Goal: Information Seeking & Learning: Compare options

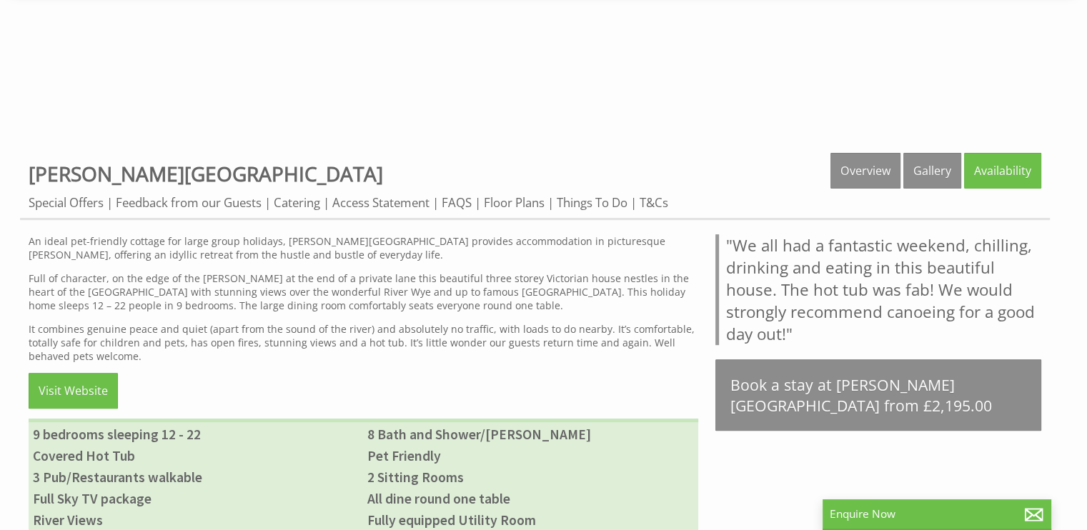
scroll to position [489, 0]
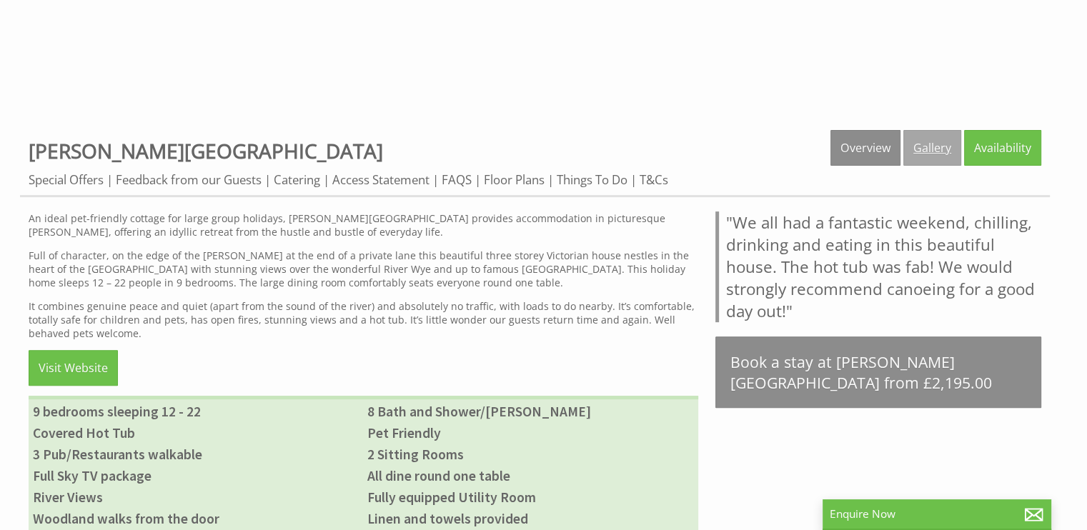
click at [940, 139] on link "Gallery" at bounding box center [932, 148] width 58 height 36
click at [920, 145] on link "Gallery" at bounding box center [932, 148] width 58 height 36
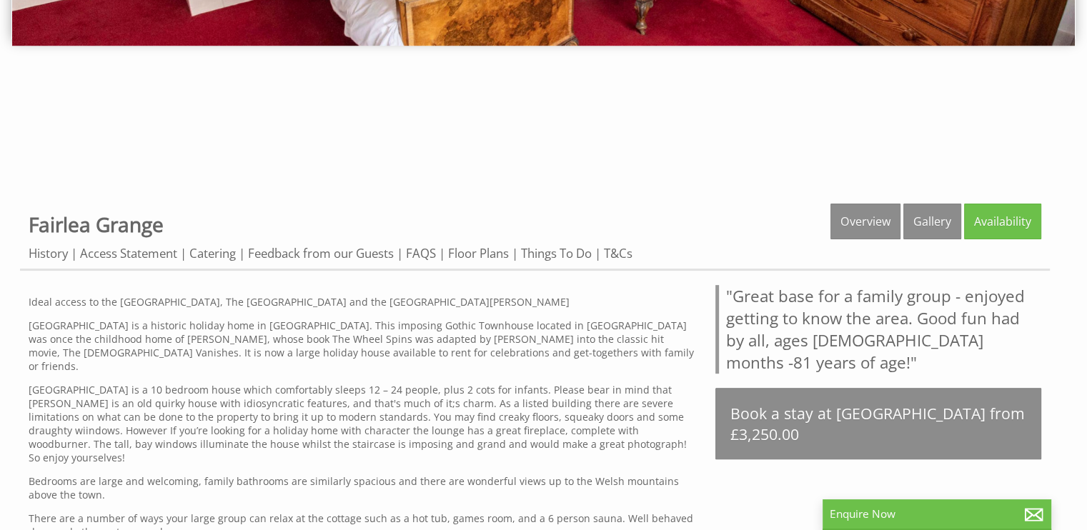
scroll to position [418, 0]
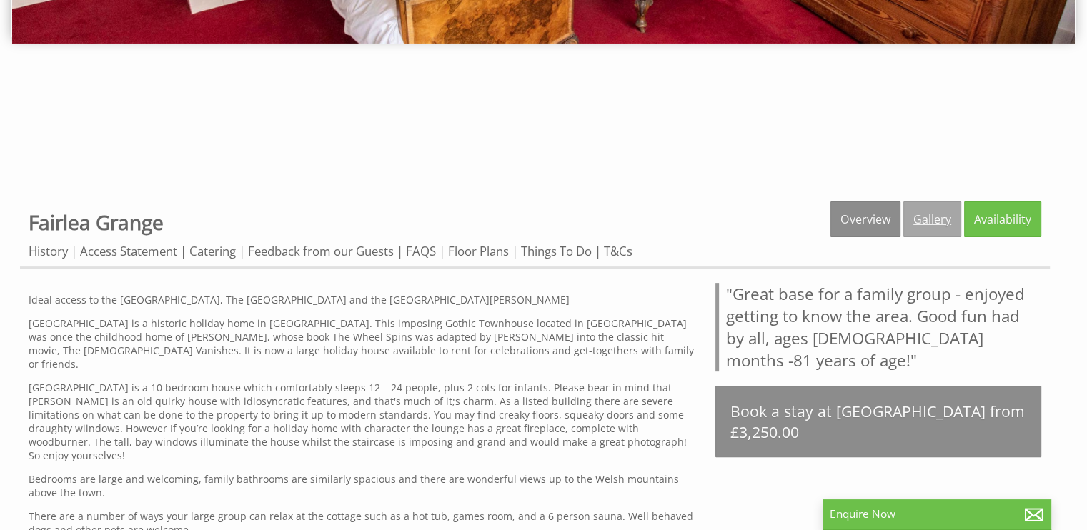
click at [923, 219] on link "Gallery" at bounding box center [932, 220] width 58 height 36
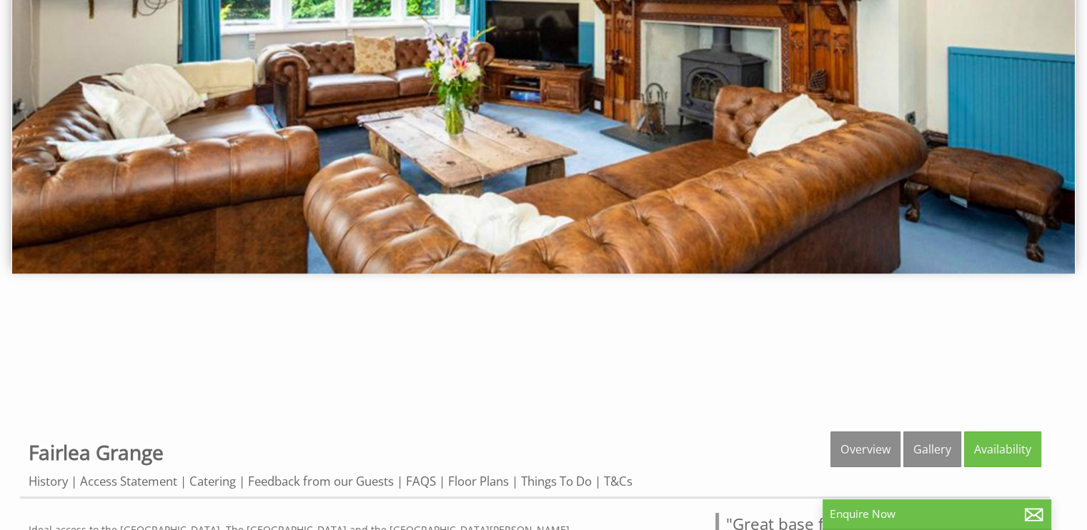
scroll to position [224, 0]
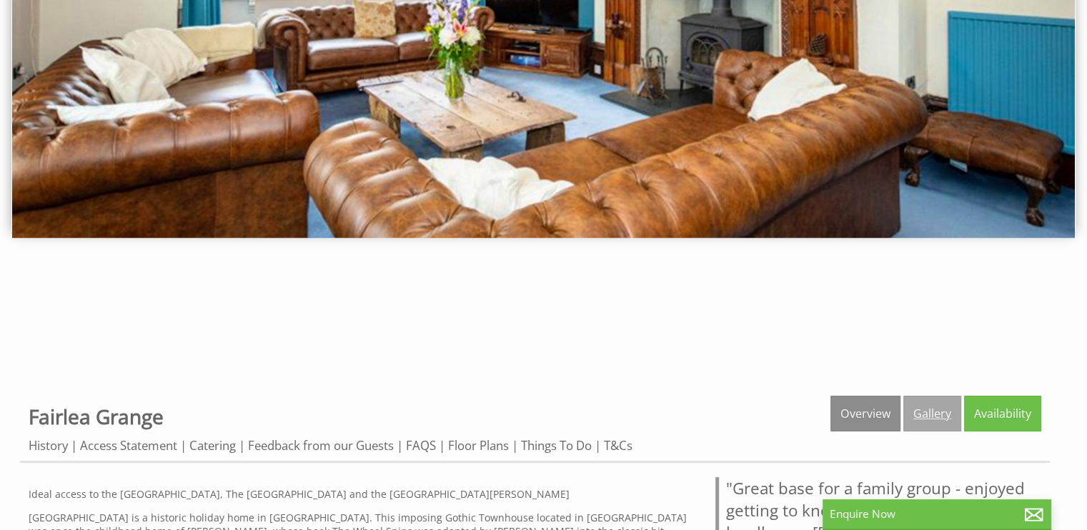
click at [933, 402] on link "Gallery" at bounding box center [932, 414] width 58 height 36
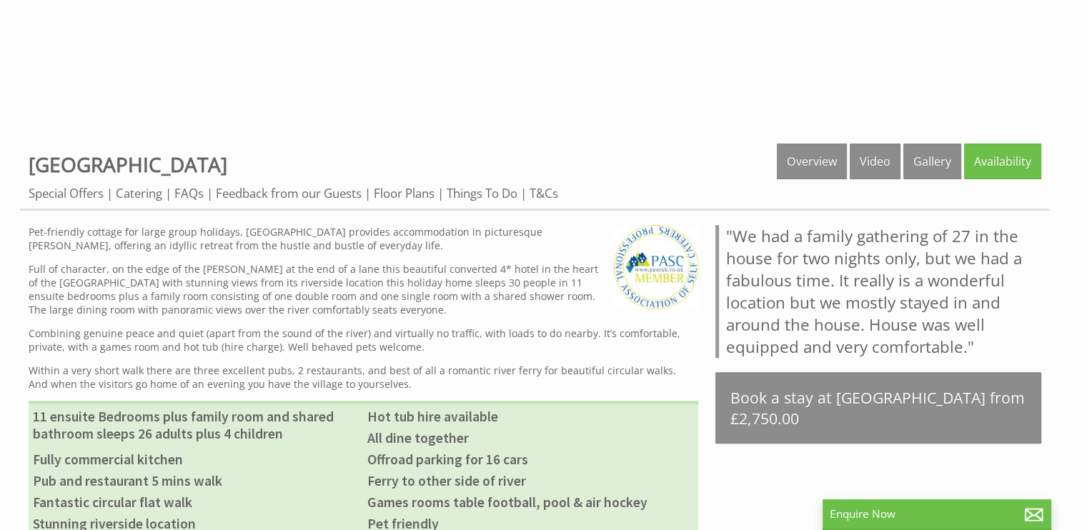
scroll to position [477, 0]
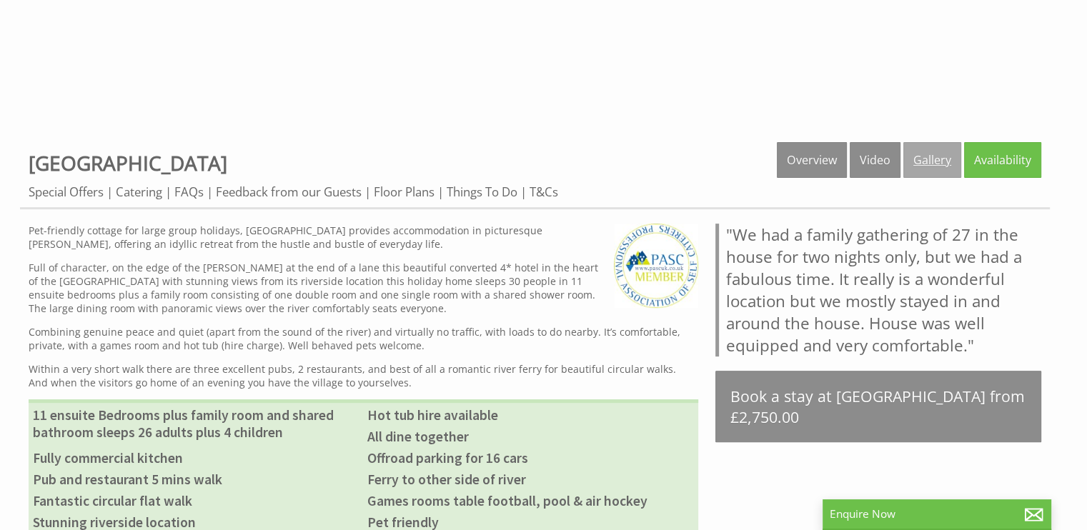
click at [939, 152] on link "Gallery" at bounding box center [932, 160] width 58 height 36
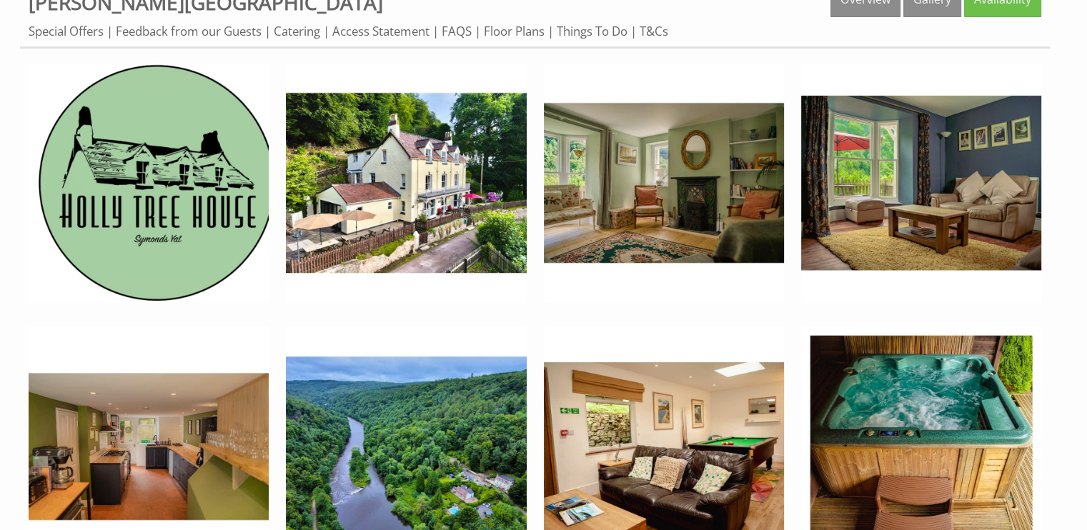
scroll to position [655, 0]
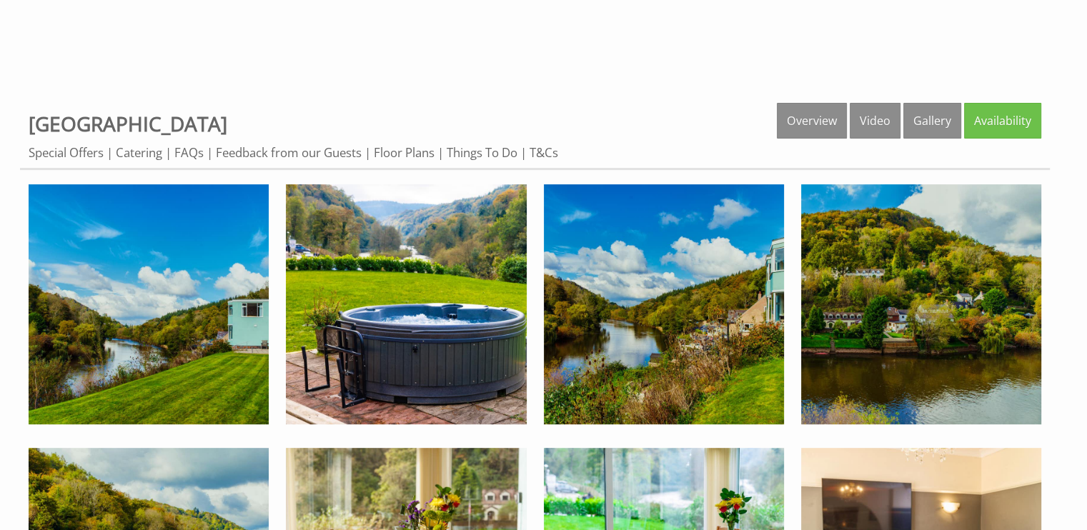
scroll to position [542, 0]
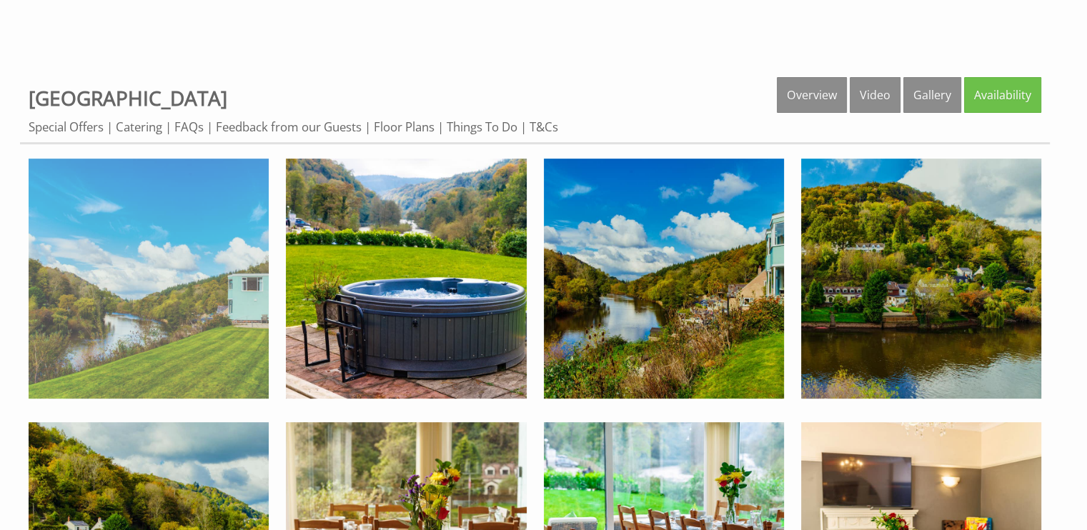
click at [164, 302] on img at bounding box center [149, 279] width 240 height 240
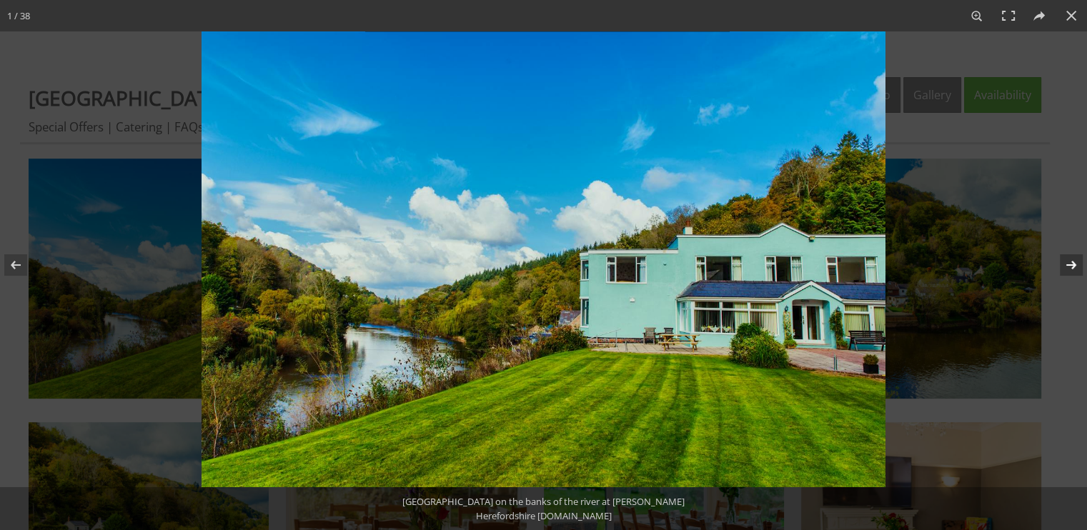
click at [1073, 264] on button at bounding box center [1062, 264] width 50 height 71
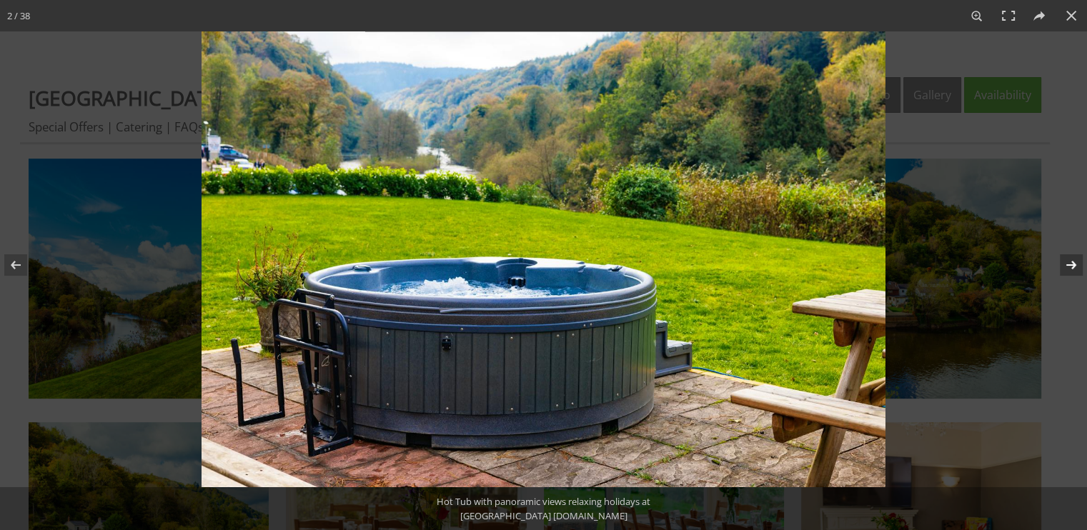
click at [1073, 264] on button at bounding box center [1062, 264] width 50 height 71
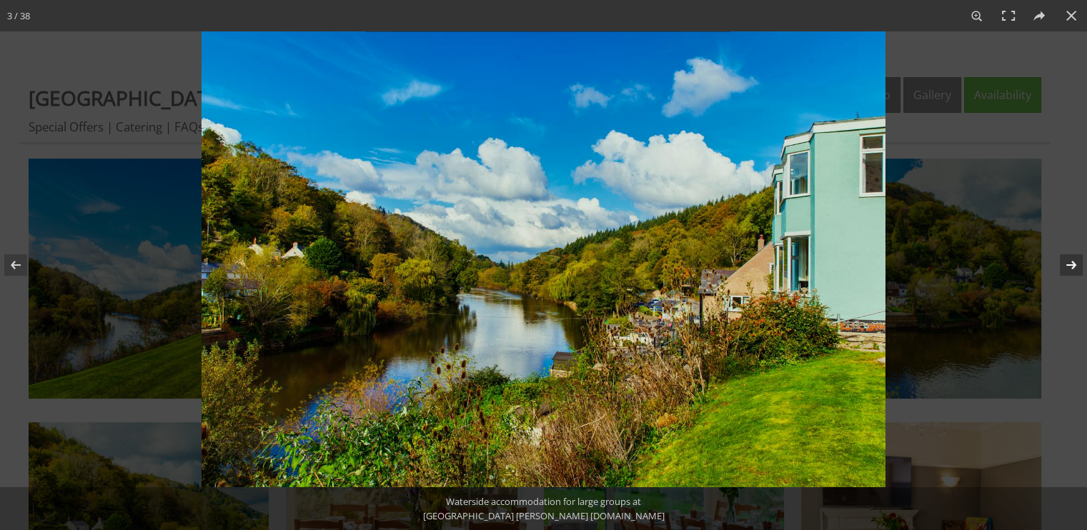
click at [1067, 264] on button at bounding box center [1062, 264] width 50 height 71
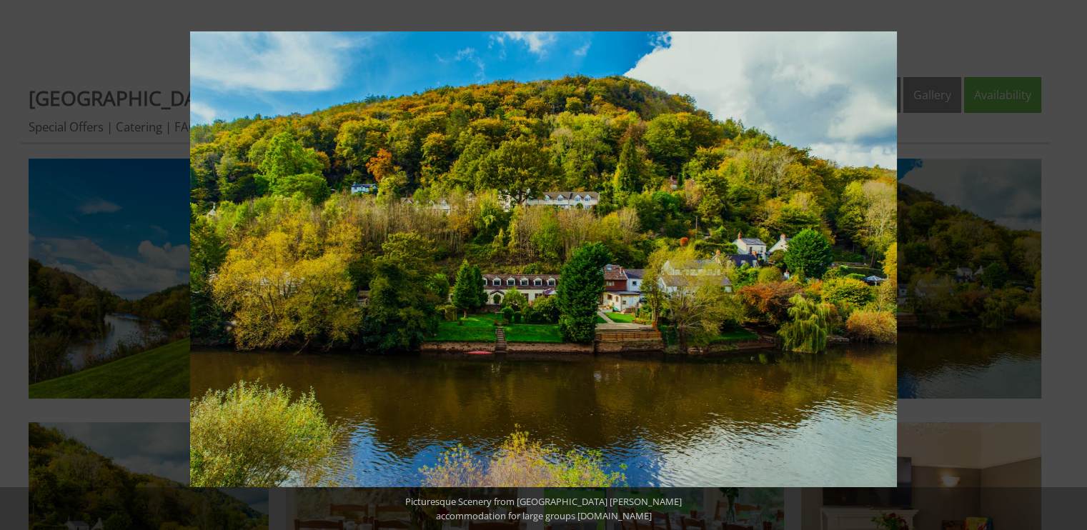
click at [1067, 264] on button at bounding box center [1062, 264] width 50 height 71
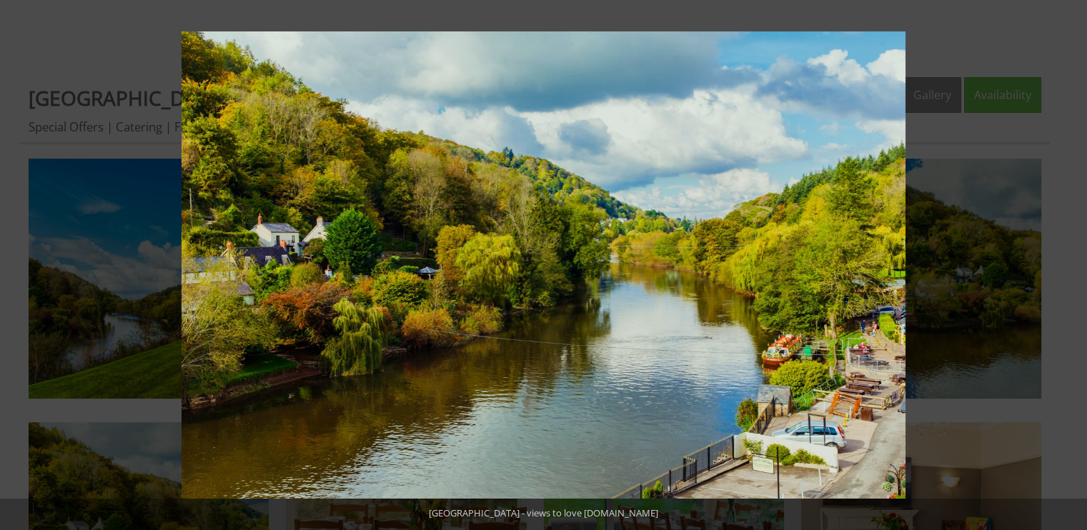
click at [1067, 264] on button at bounding box center [1062, 264] width 50 height 71
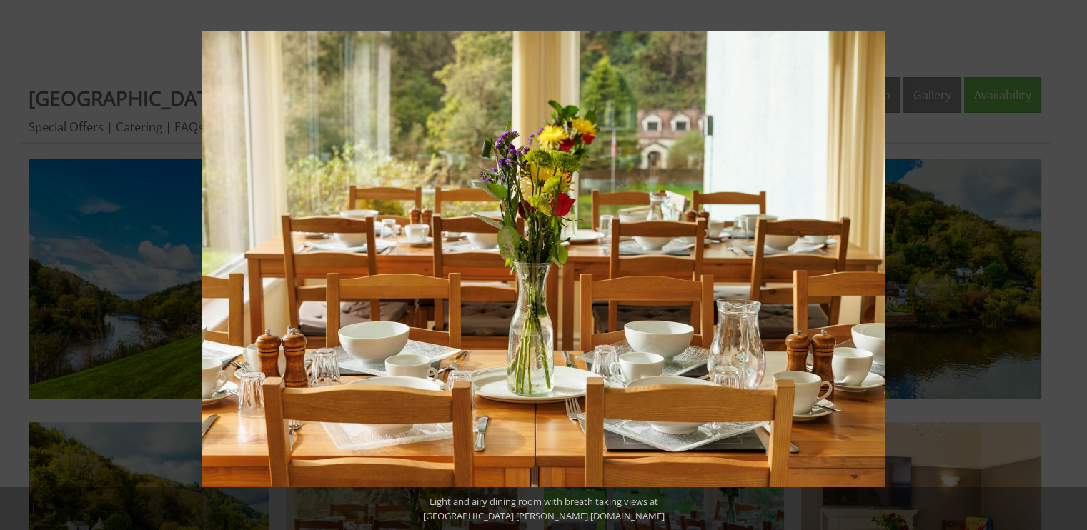
click at [1067, 264] on button at bounding box center [1062, 264] width 50 height 71
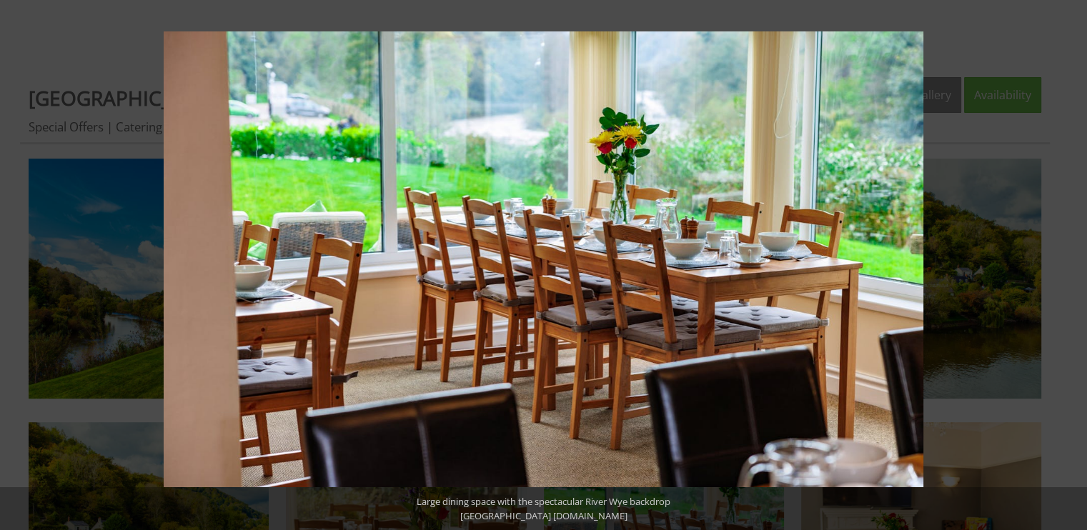
click at [1067, 264] on button at bounding box center [1062, 264] width 50 height 71
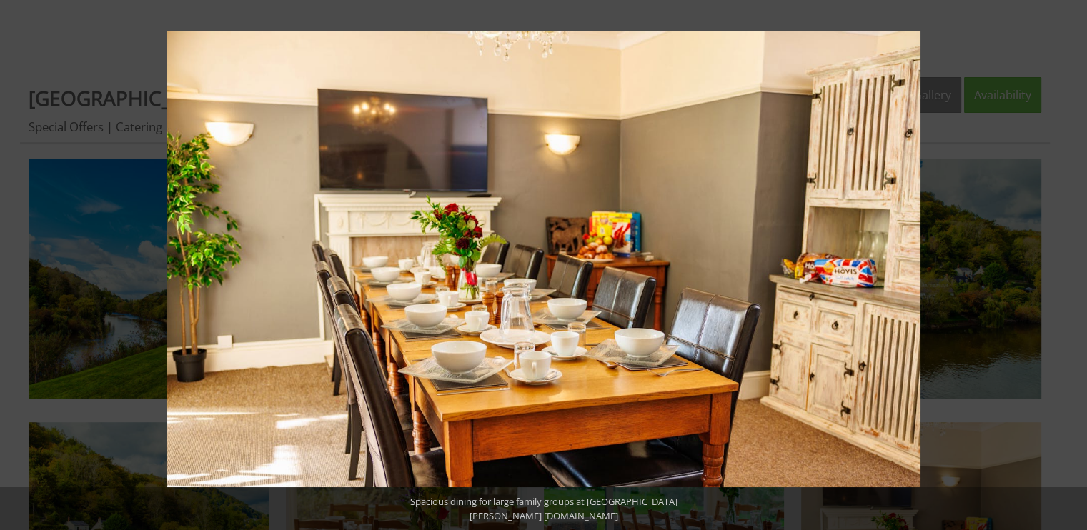
click at [1067, 264] on button at bounding box center [1062, 264] width 50 height 71
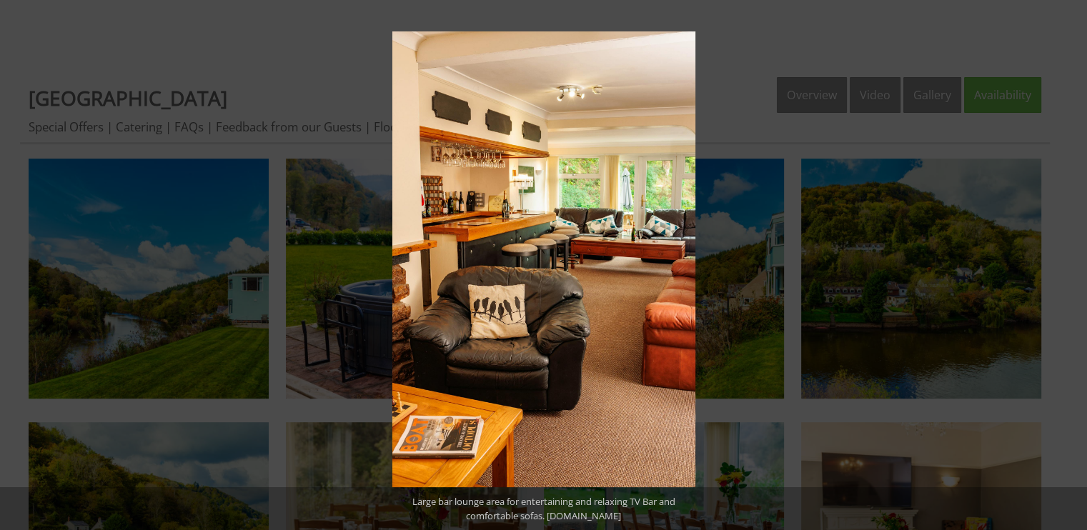
click at [1067, 264] on button at bounding box center [1062, 264] width 50 height 71
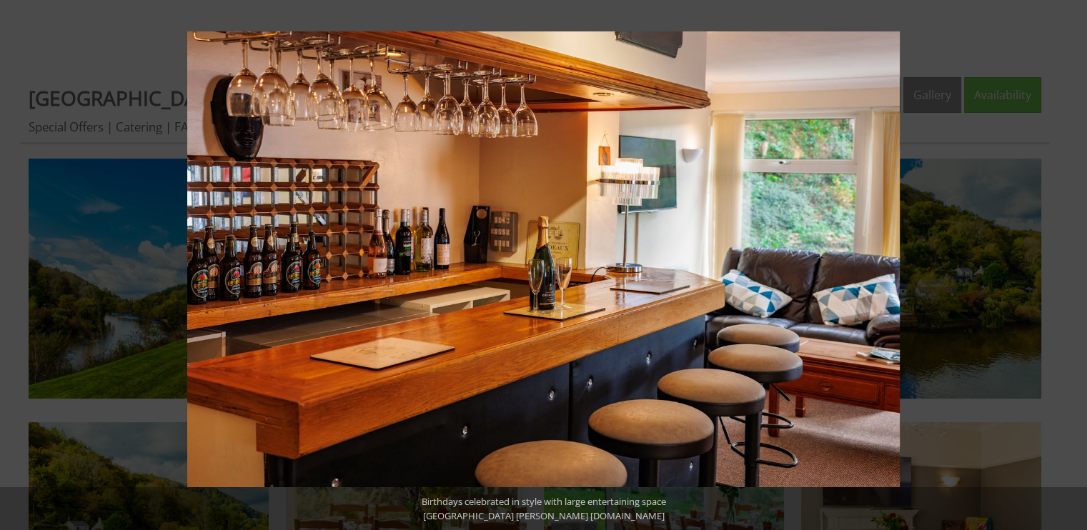
click at [1067, 264] on button at bounding box center [1062, 264] width 50 height 71
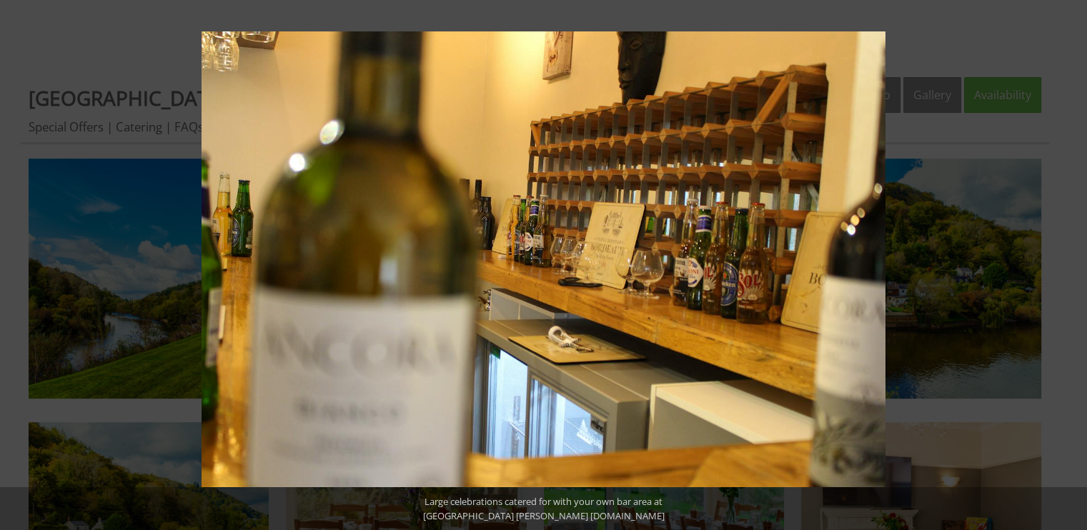
click at [1067, 264] on button at bounding box center [1062, 264] width 50 height 71
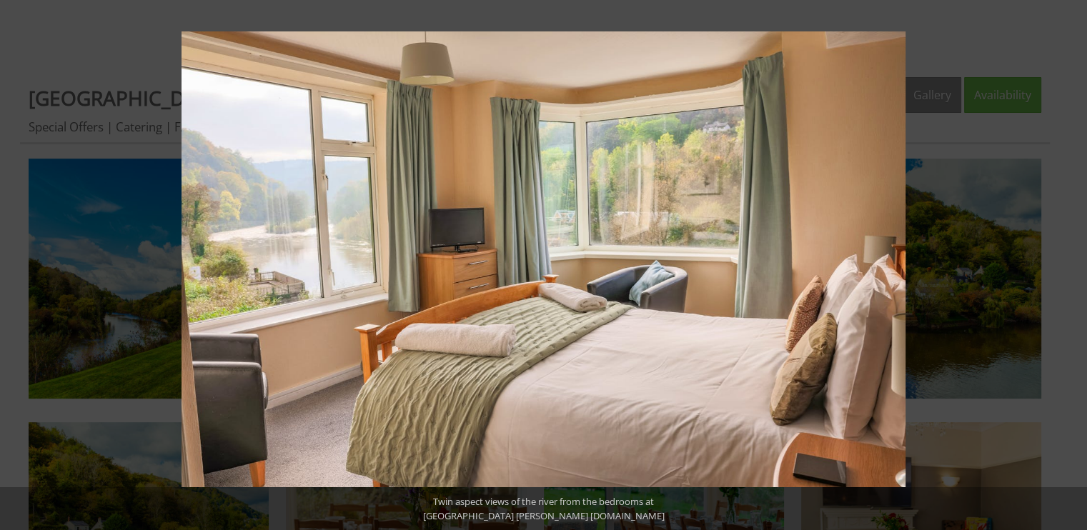
click at [1067, 264] on button at bounding box center [1062, 264] width 50 height 71
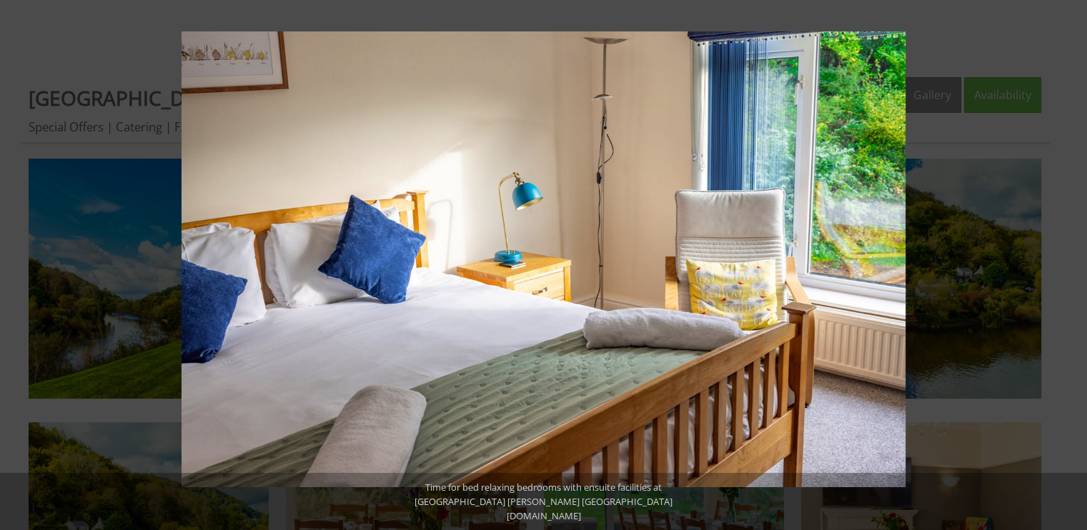
click at [1067, 264] on button at bounding box center [1062, 264] width 50 height 71
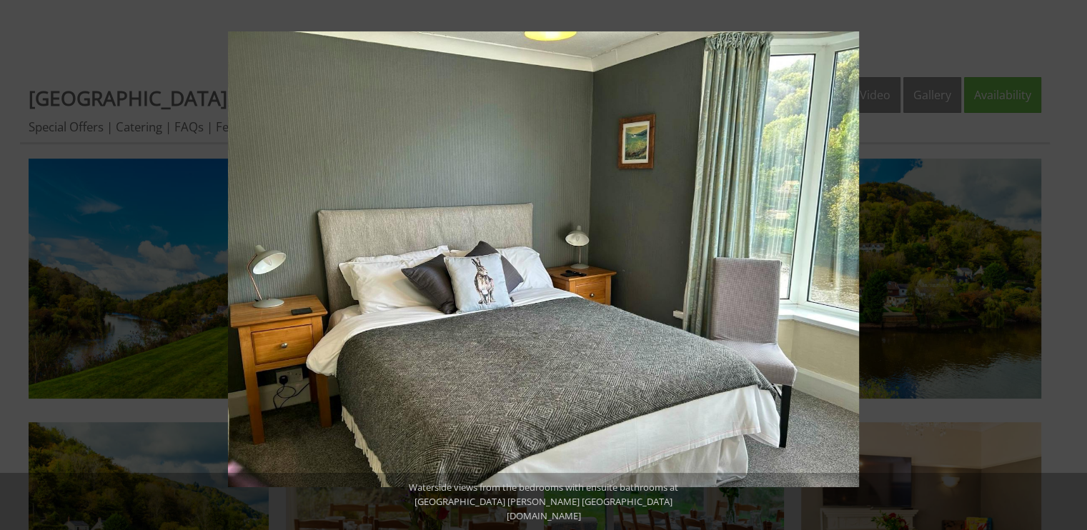
click at [1067, 264] on button at bounding box center [1062, 264] width 50 height 71
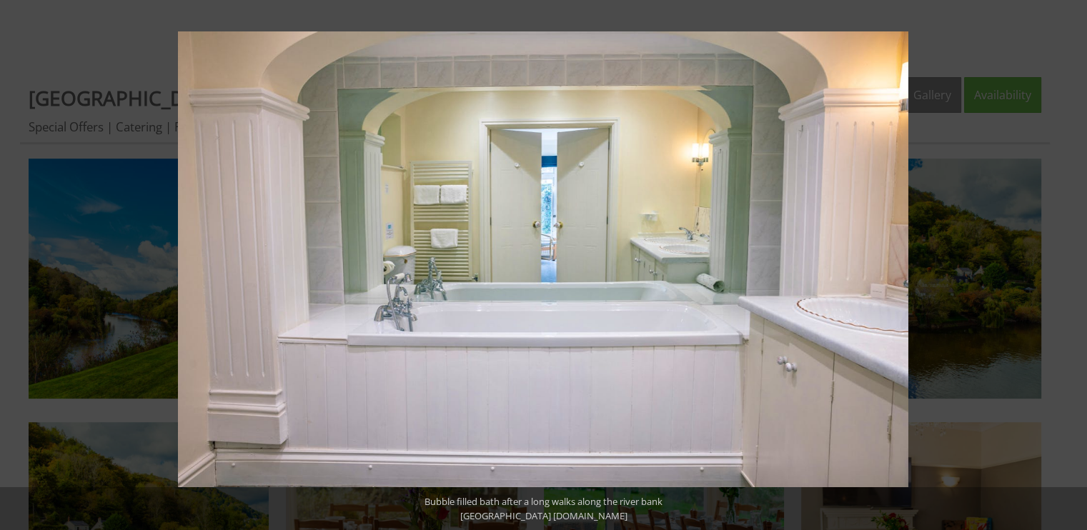
click at [1067, 264] on button at bounding box center [1062, 264] width 50 height 71
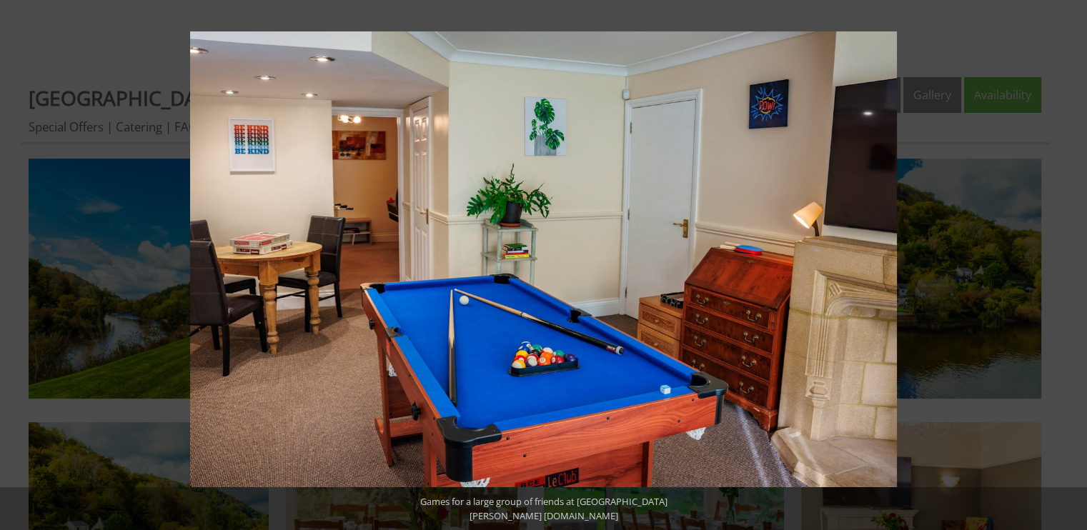
click at [1067, 264] on button at bounding box center [1062, 264] width 50 height 71
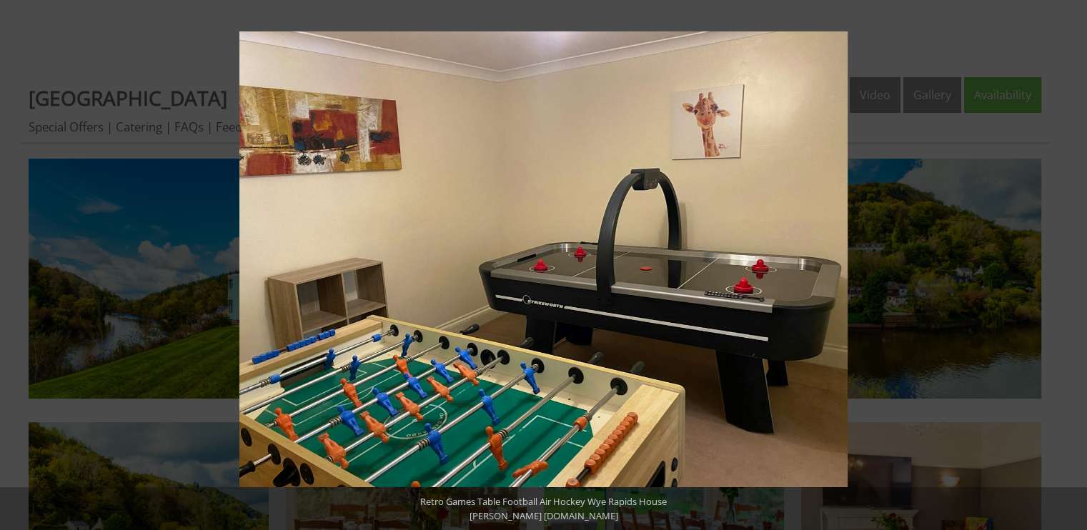
click at [1067, 264] on button at bounding box center [1062, 264] width 50 height 71
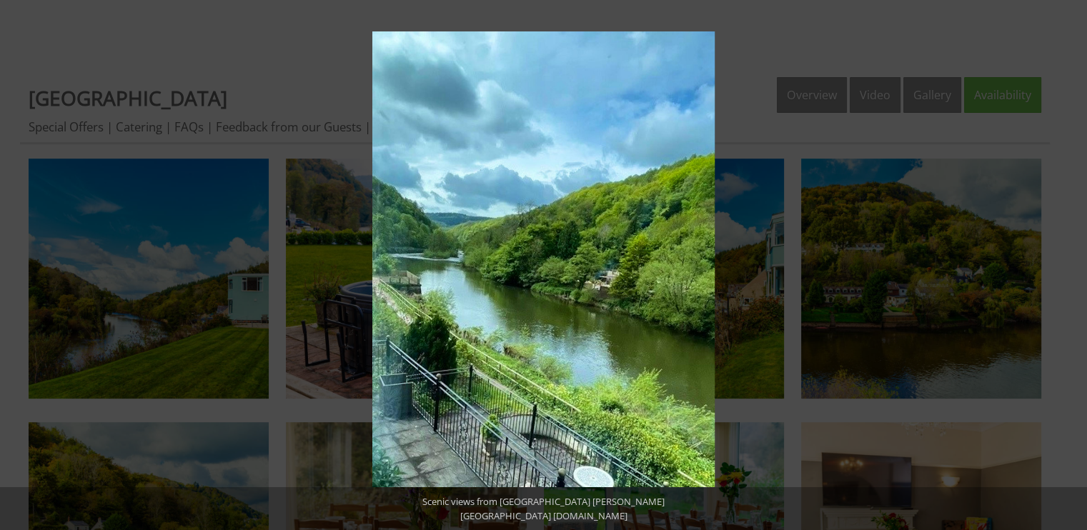
click at [1067, 264] on button at bounding box center [1062, 264] width 50 height 71
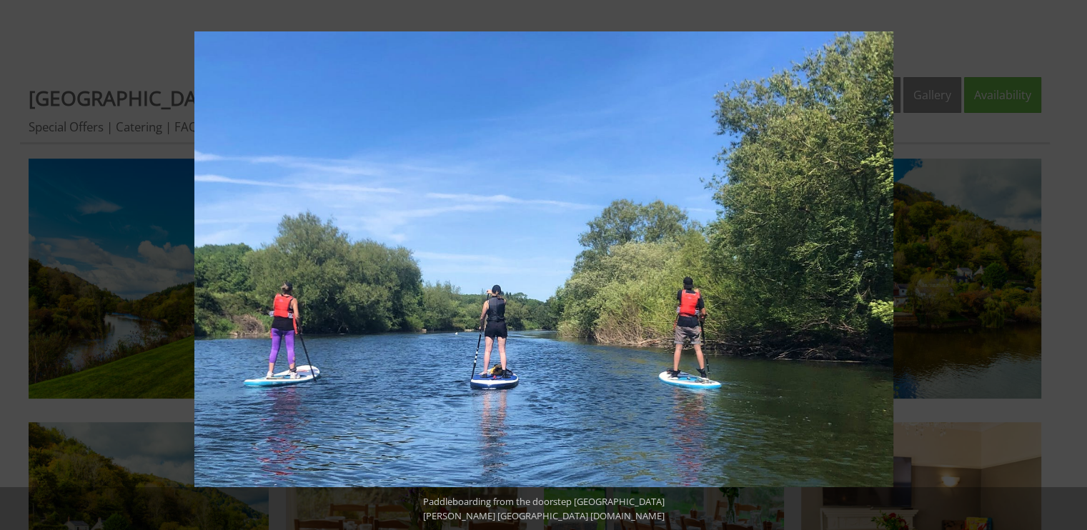
click at [1067, 264] on button at bounding box center [1062, 264] width 50 height 71
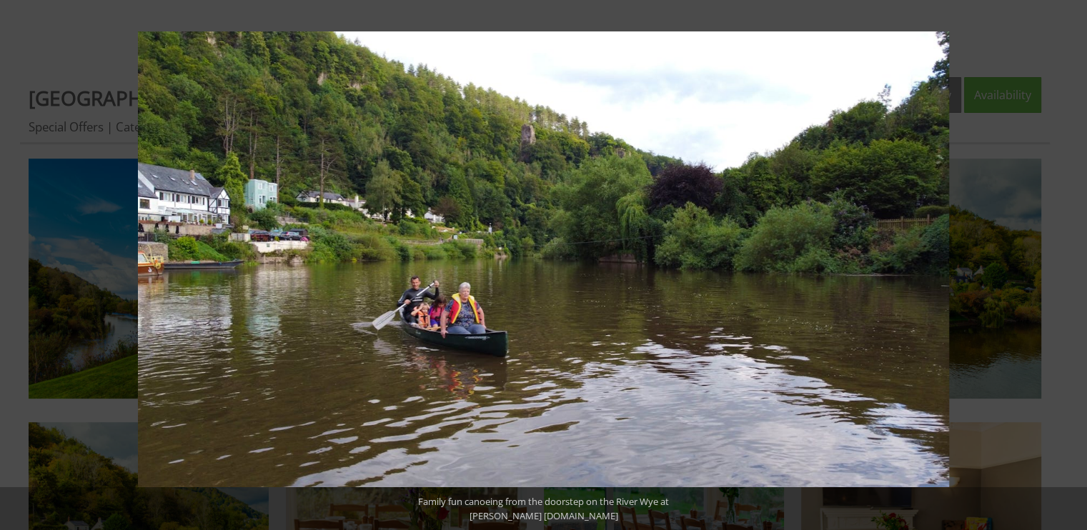
click at [1067, 264] on button at bounding box center [1062, 264] width 50 height 71
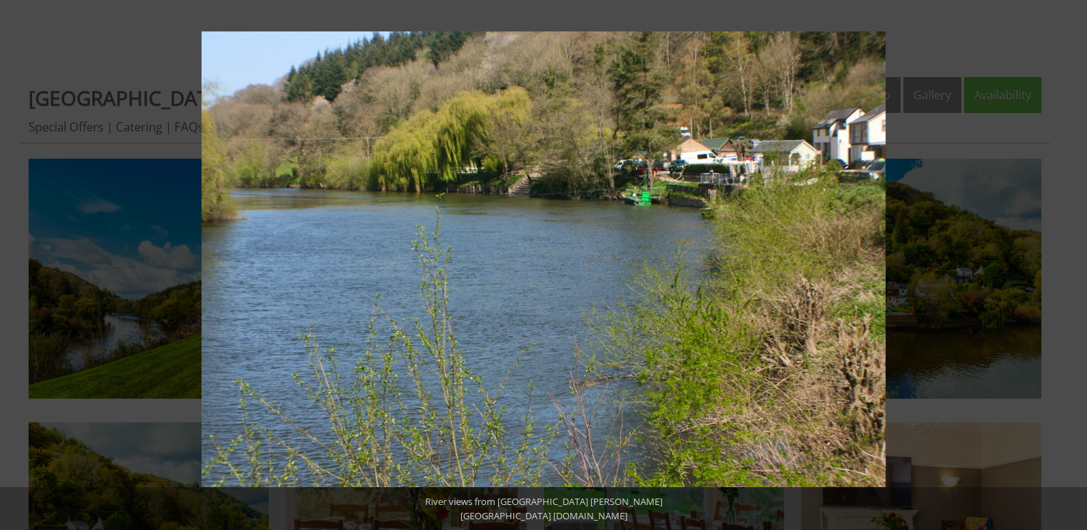
click at [1067, 264] on button at bounding box center [1062, 264] width 50 height 71
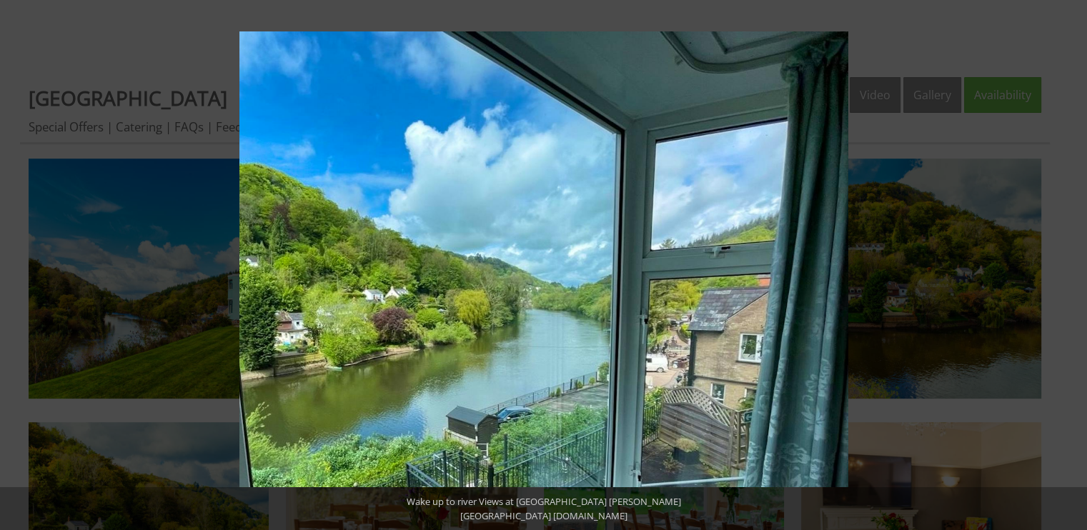
click at [1067, 264] on button at bounding box center [1062, 264] width 50 height 71
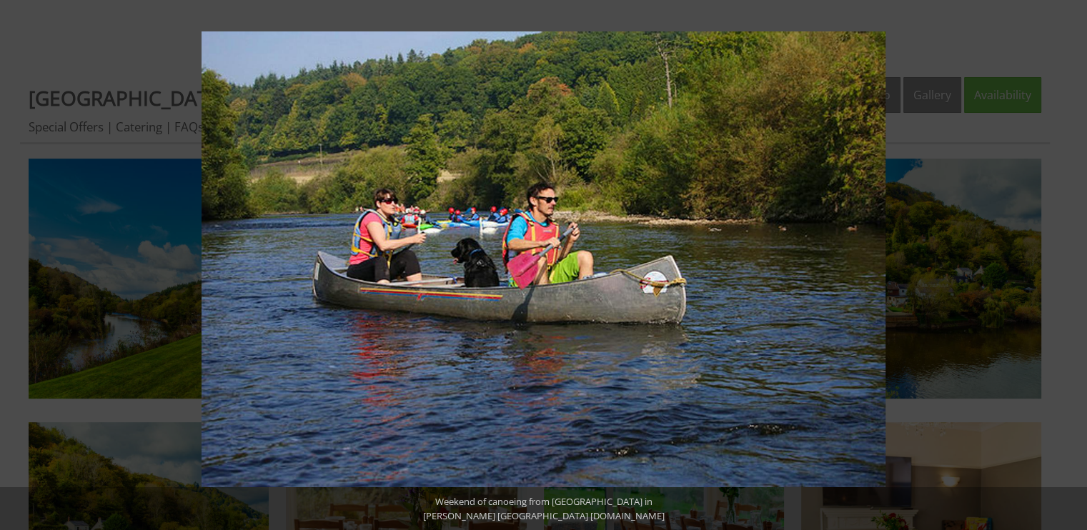
click at [1067, 264] on button at bounding box center [1062, 264] width 50 height 71
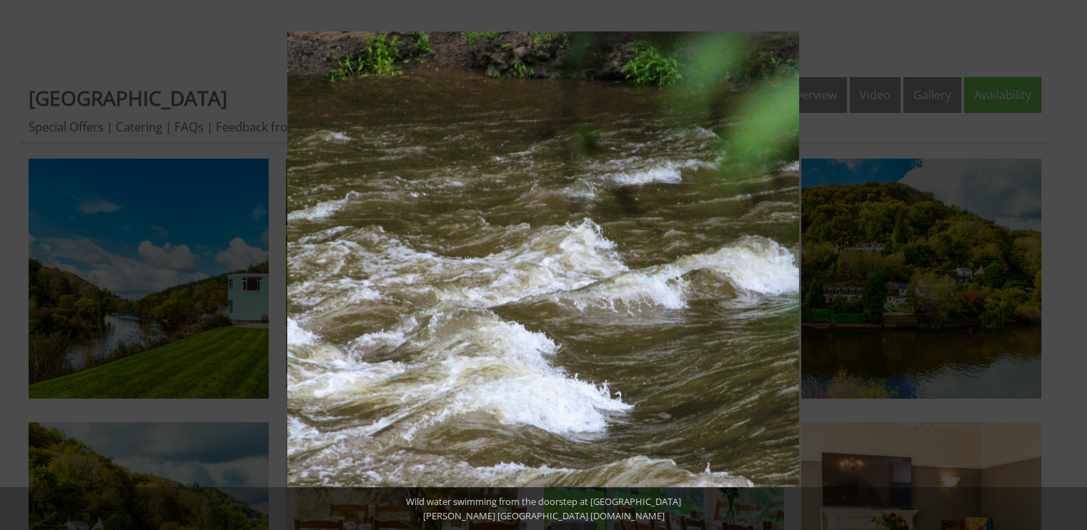
click at [1067, 264] on button at bounding box center [1062, 264] width 50 height 71
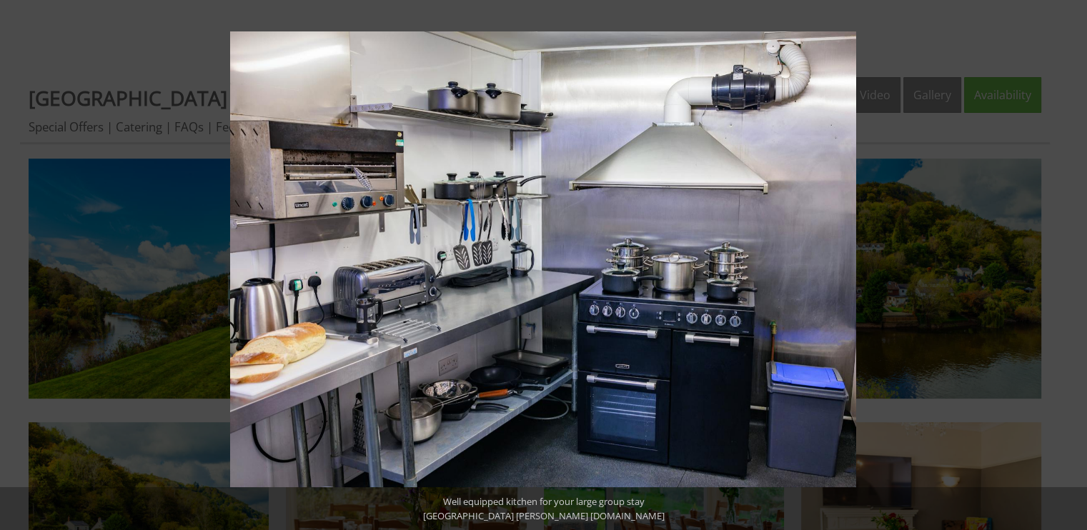
click at [1067, 264] on button at bounding box center [1062, 264] width 50 height 71
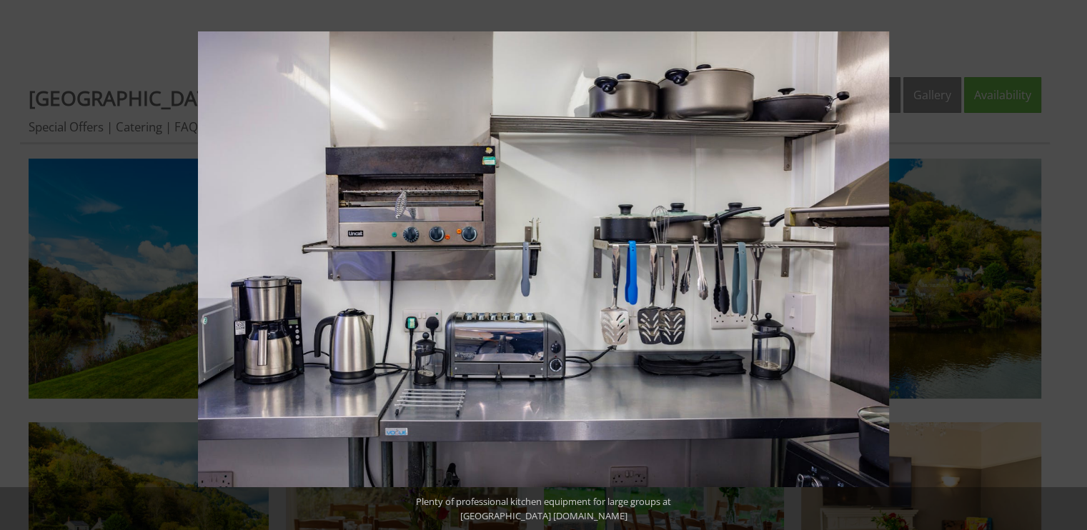
click at [1067, 264] on button at bounding box center [1062, 264] width 50 height 71
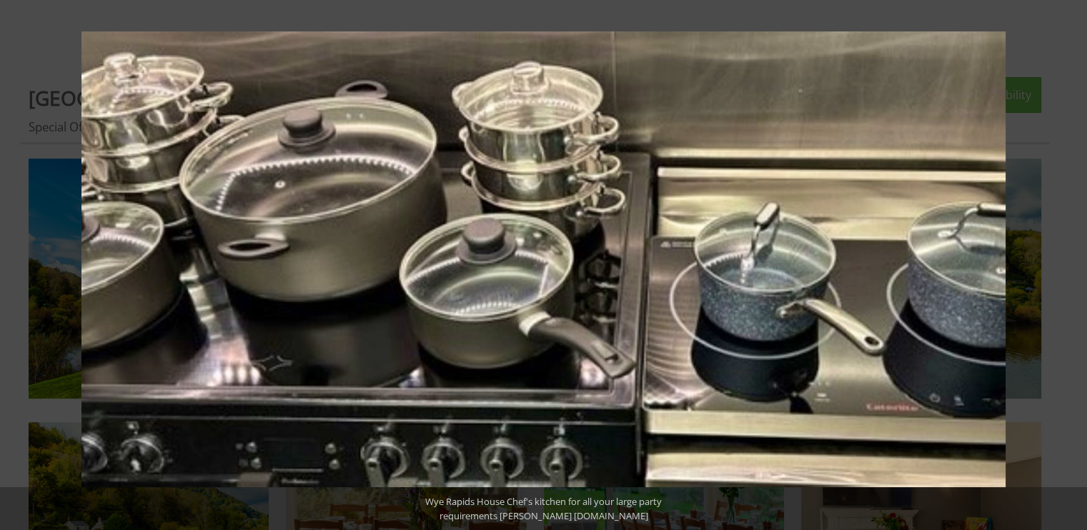
click at [1067, 264] on button at bounding box center [1062, 264] width 50 height 71
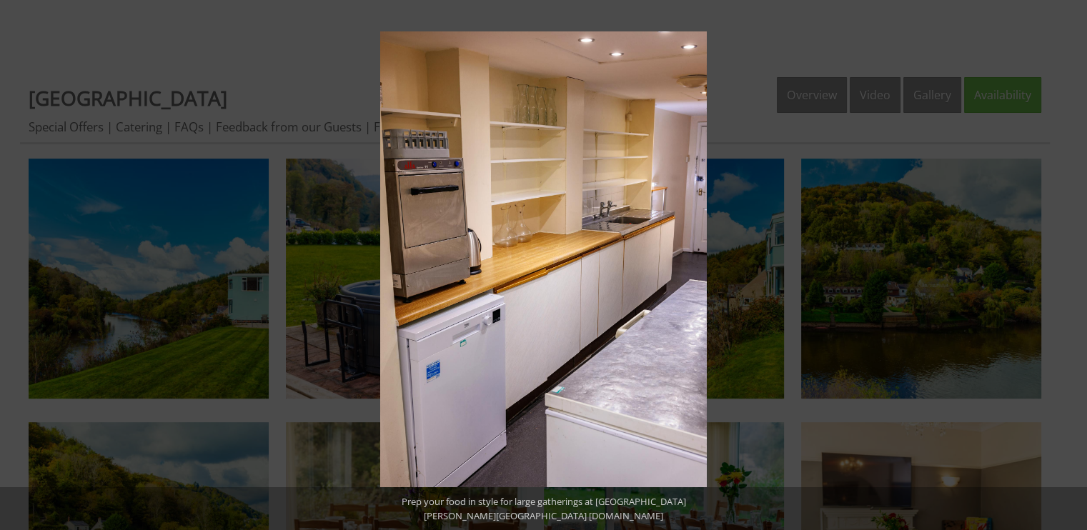
click at [1067, 264] on button at bounding box center [1062, 264] width 50 height 71
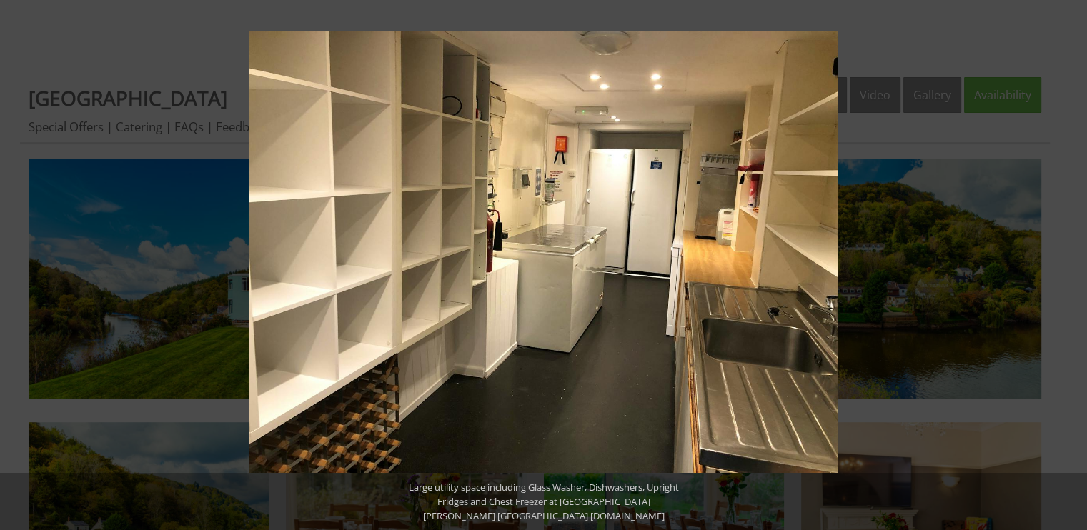
click at [1067, 264] on button at bounding box center [1062, 264] width 50 height 71
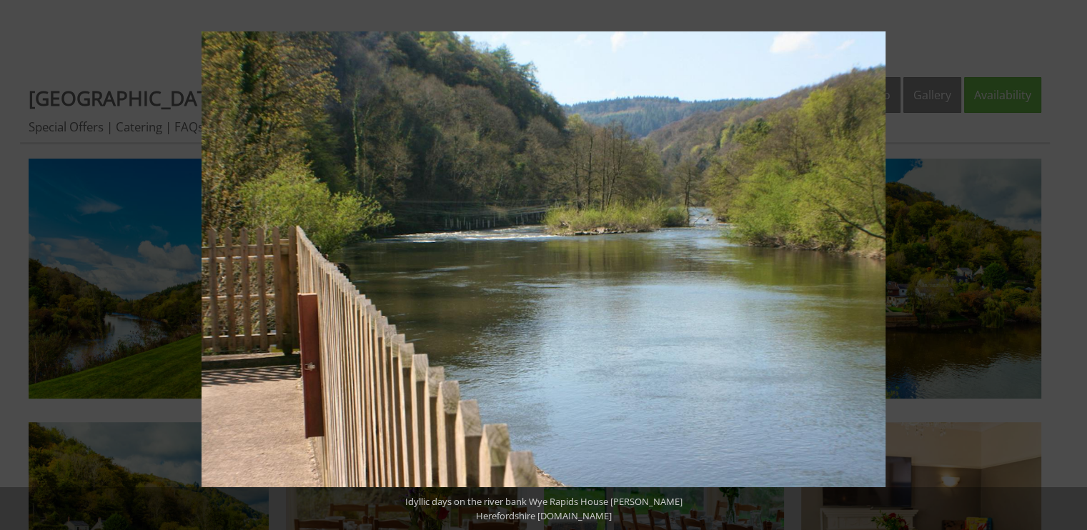
click at [1067, 264] on button at bounding box center [1062, 264] width 50 height 71
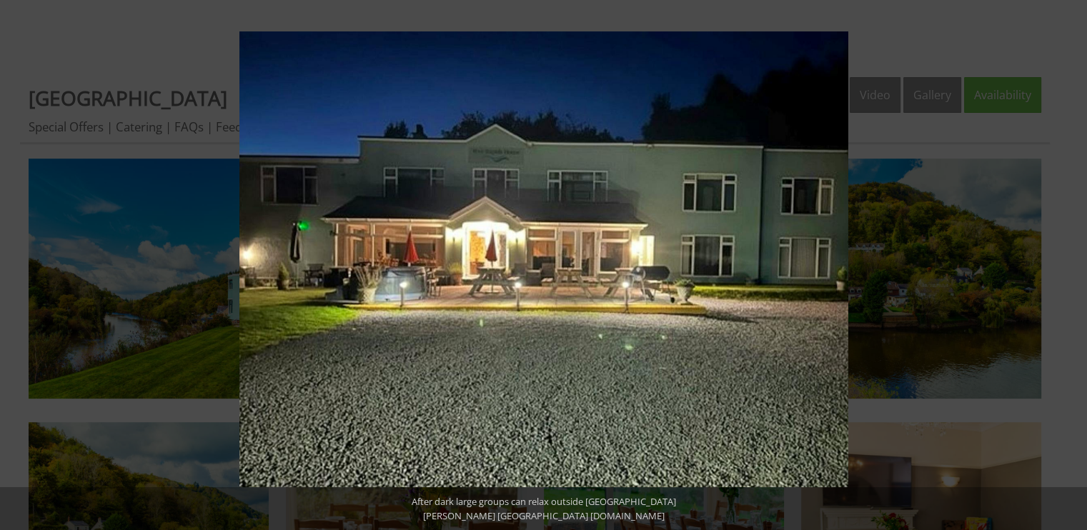
click at [1067, 264] on button at bounding box center [1062, 264] width 50 height 71
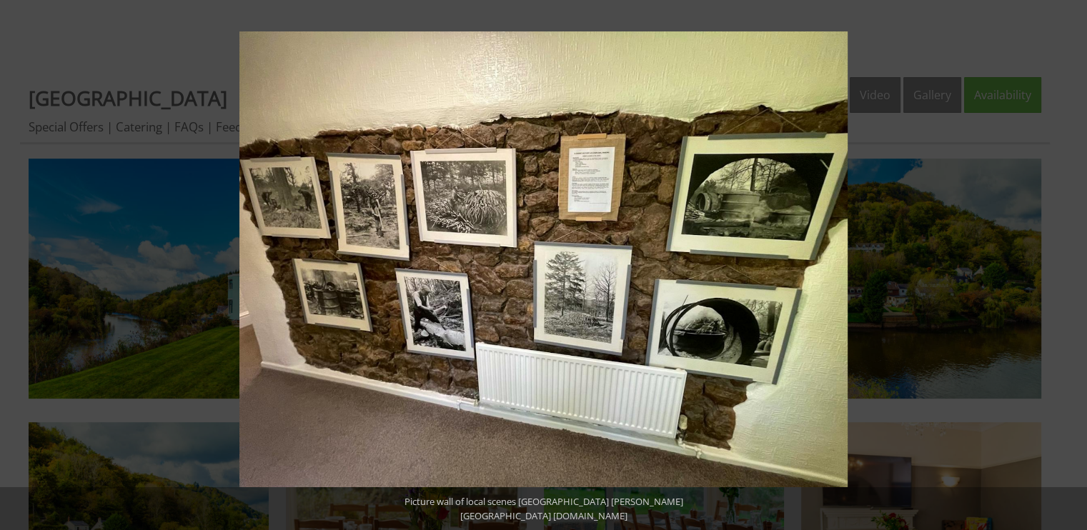
click at [1067, 264] on button at bounding box center [1062, 264] width 50 height 71
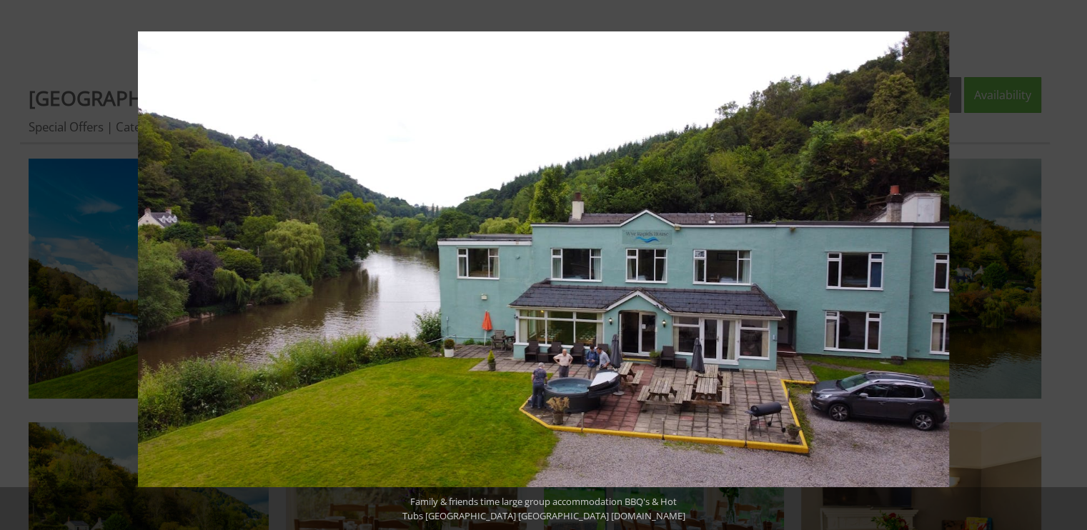
click at [1067, 264] on button at bounding box center [1062, 264] width 50 height 71
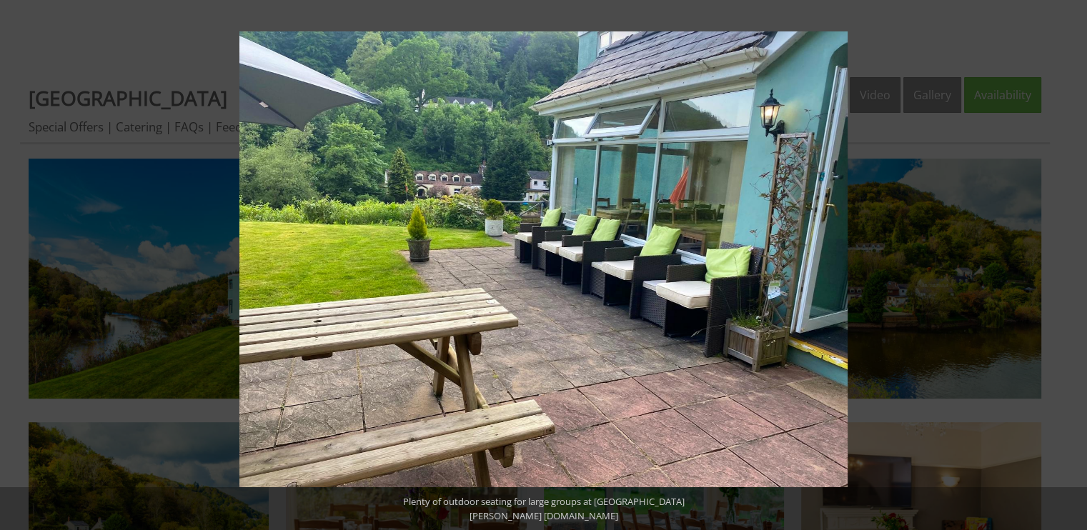
click at [1067, 264] on button at bounding box center [1062, 264] width 50 height 71
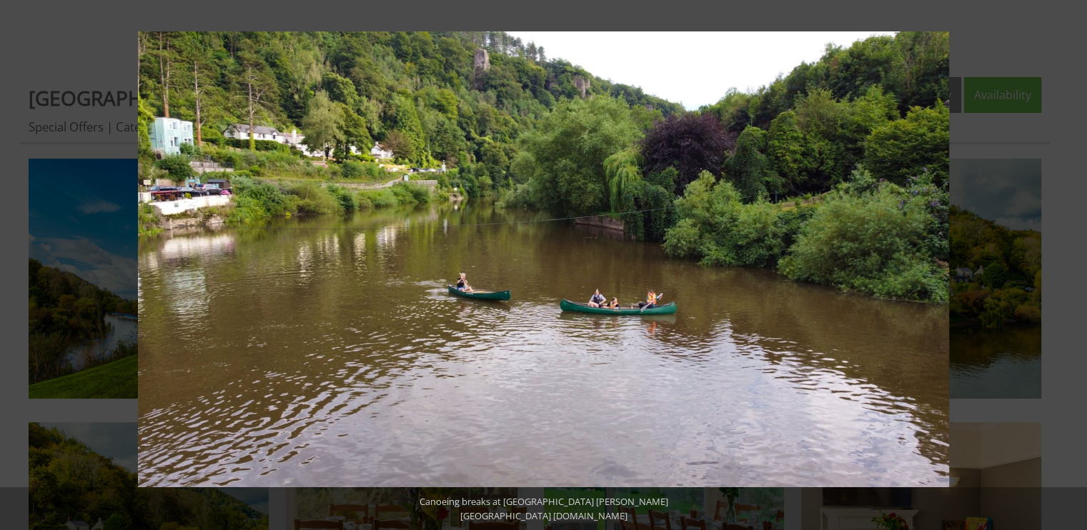
click at [1067, 264] on button at bounding box center [1062, 264] width 50 height 71
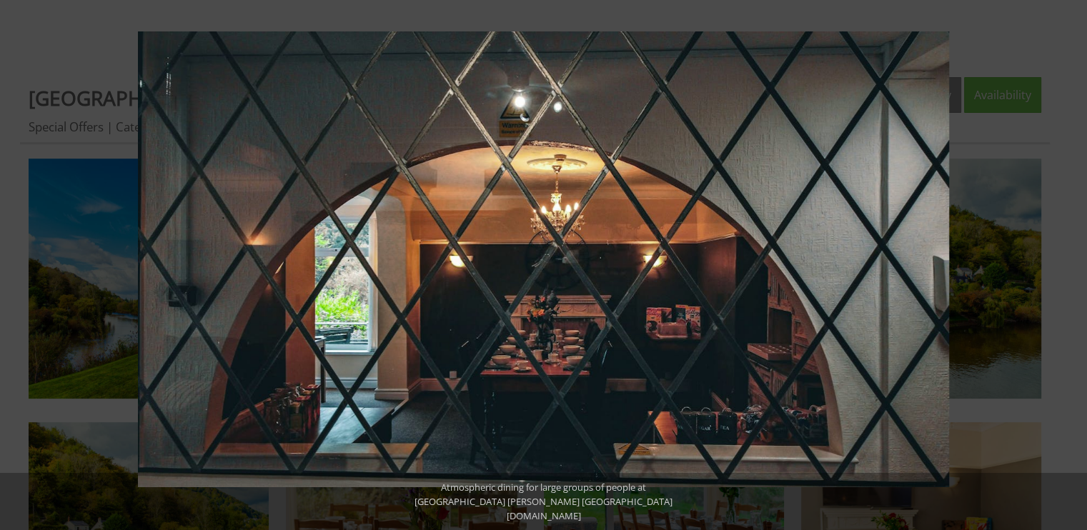
click at [1067, 264] on button at bounding box center [1062, 264] width 50 height 71
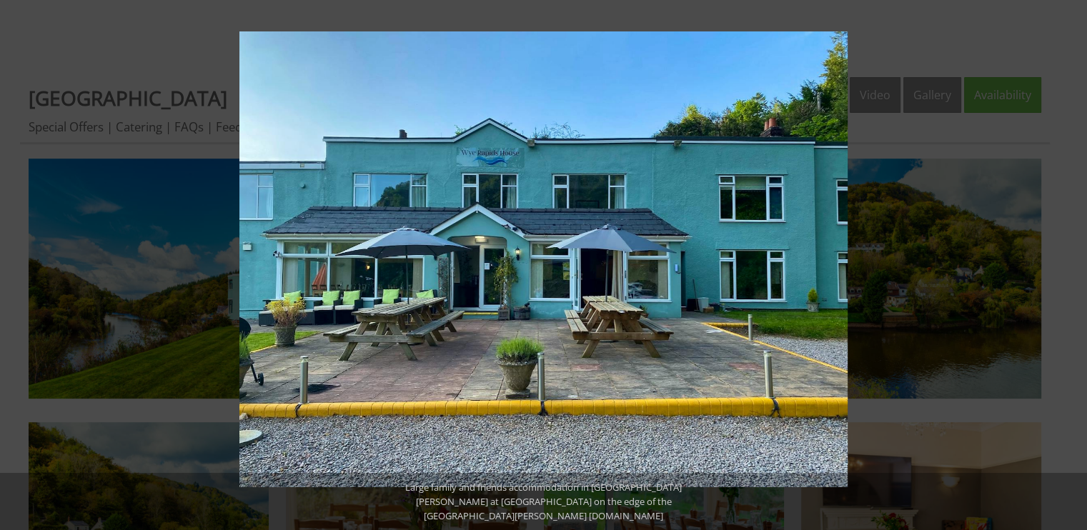
click at [1067, 264] on button at bounding box center [1062, 264] width 50 height 71
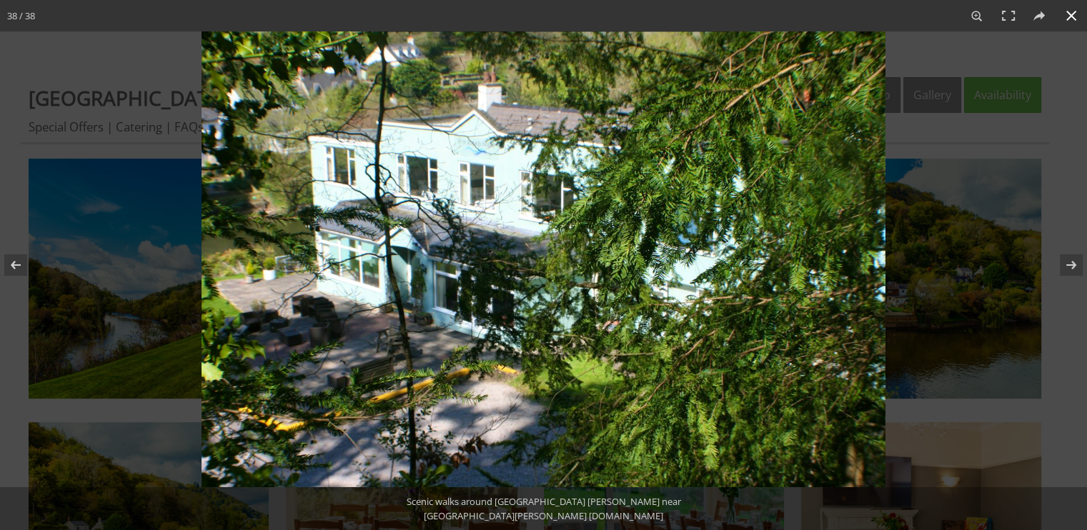
click at [1068, 15] on button at bounding box center [1070, 15] width 31 height 31
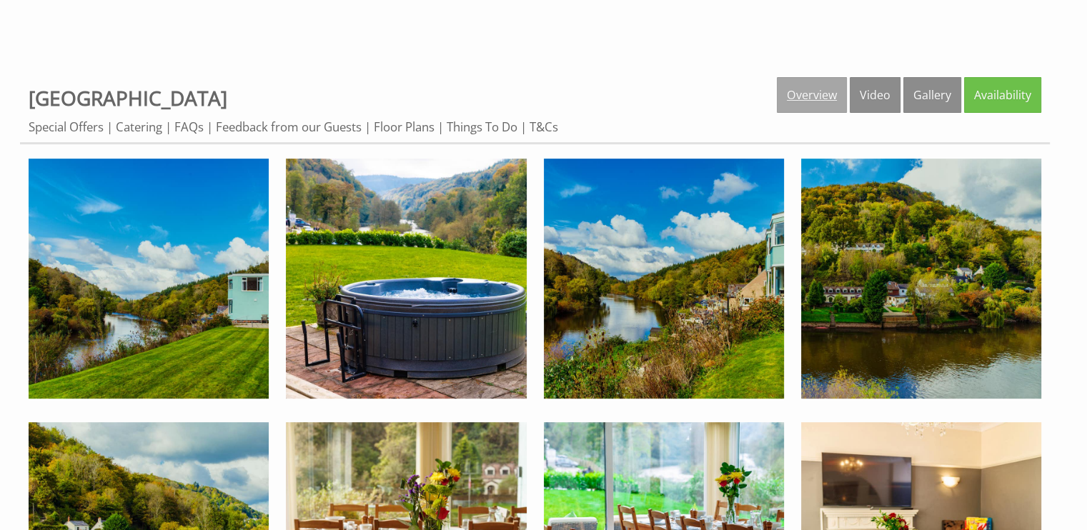
drag, startPoint x: 824, startPoint y: 92, endPoint x: 792, endPoint y: 93, distance: 32.2
click at [792, 93] on link "Overview" at bounding box center [812, 95] width 70 height 36
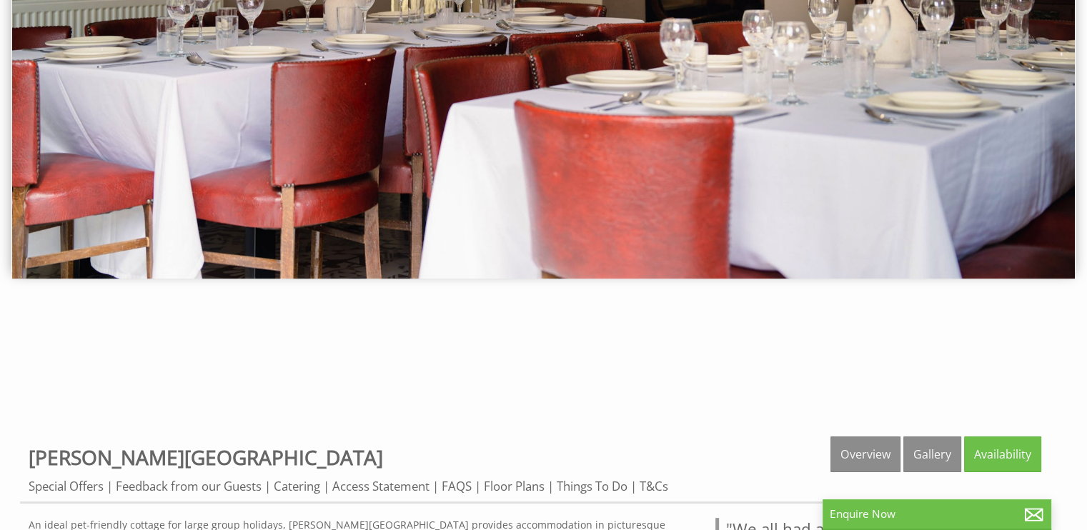
scroll to position [108, 0]
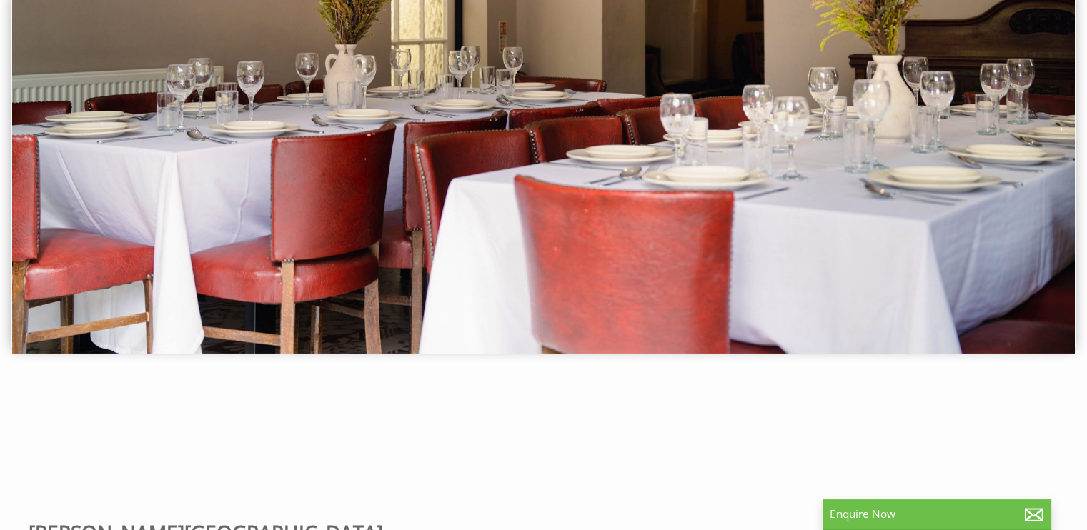
click at [1082, 157] on div at bounding box center [543, 176] width 1087 height 374
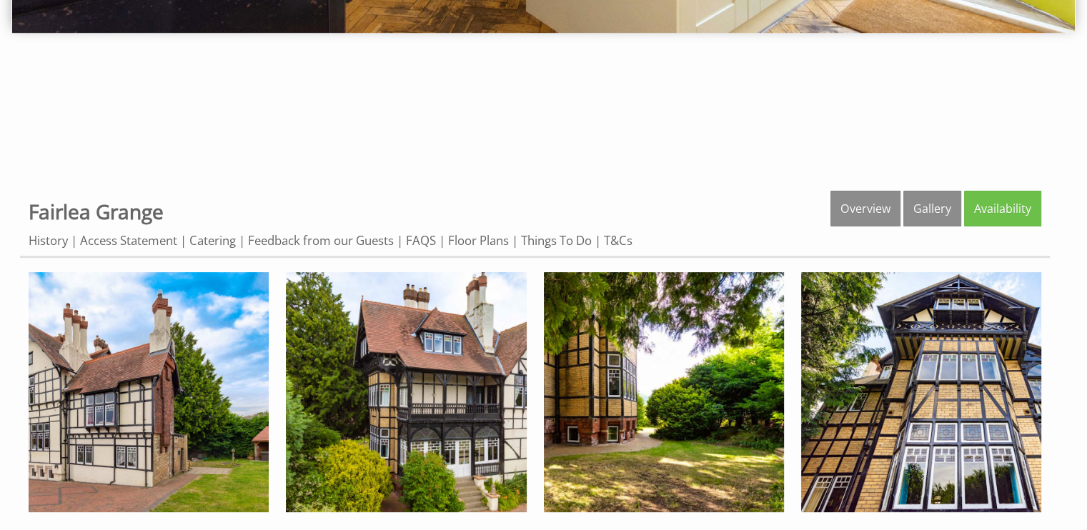
scroll to position [434, 0]
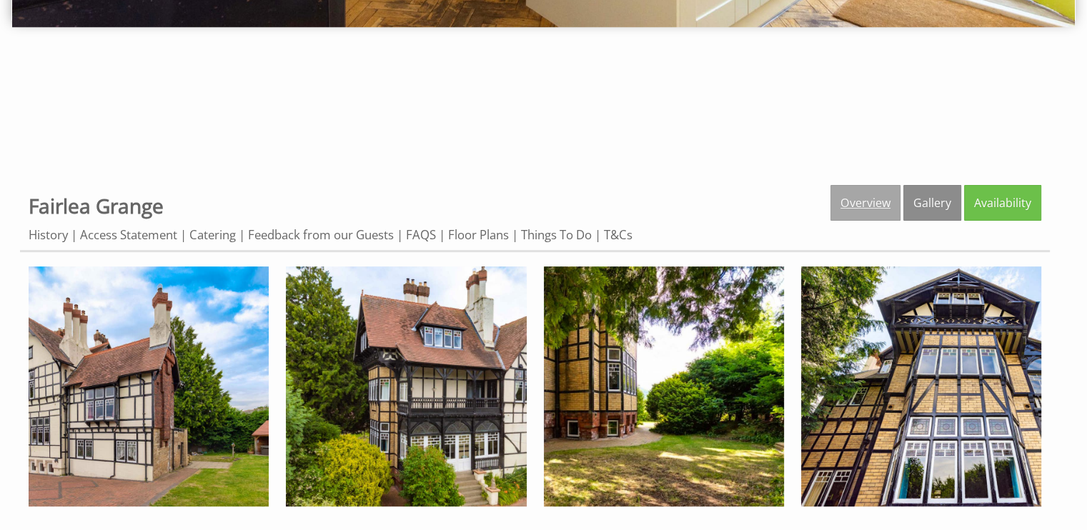
click at [863, 201] on link "Overview" at bounding box center [865, 203] width 70 height 36
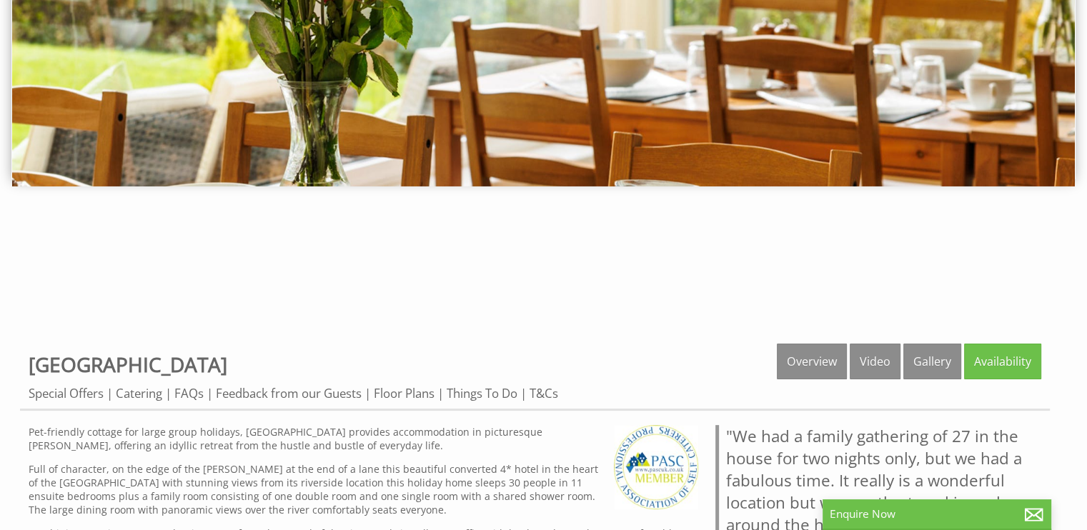
scroll to position [277, 0]
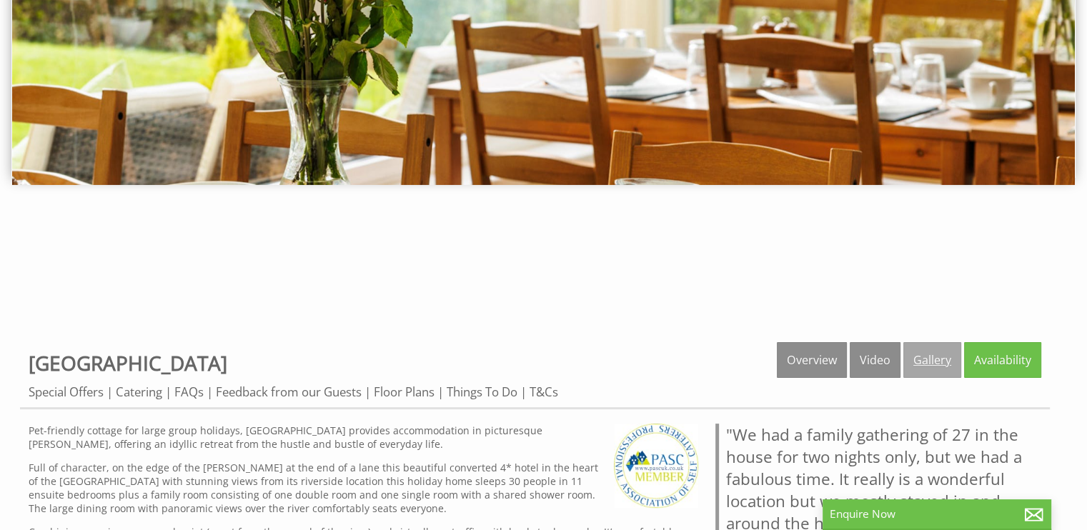
click at [930, 354] on link "Gallery" at bounding box center [932, 360] width 58 height 36
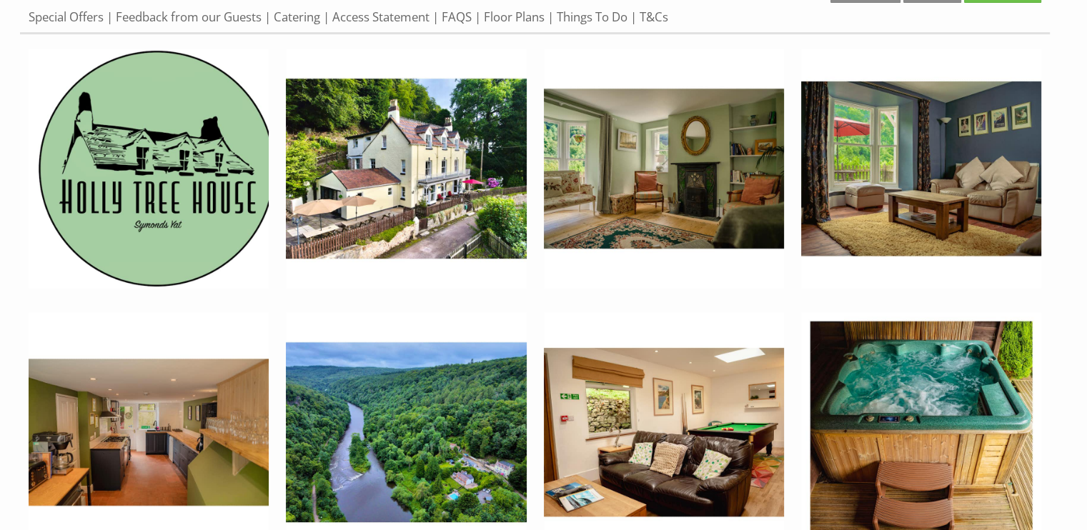
scroll to position [669, 0]
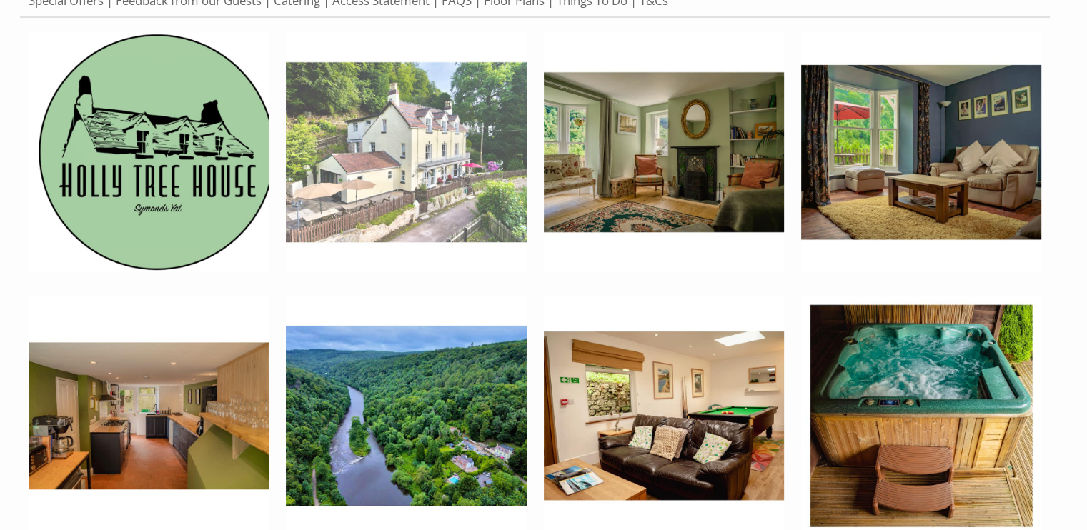
click at [416, 159] on img at bounding box center [406, 152] width 240 height 240
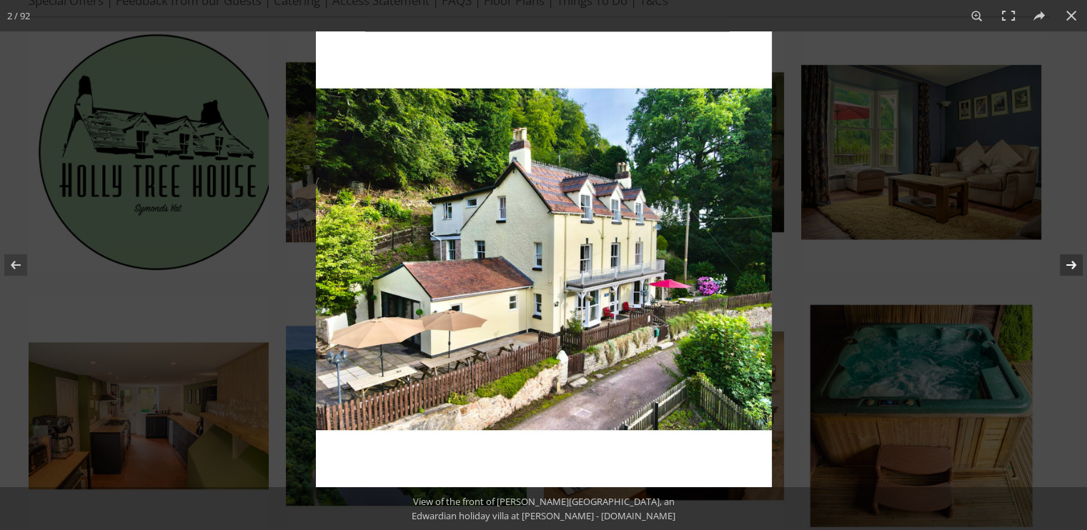
drag, startPoint x: 1069, startPoint y: 267, endPoint x: 1075, endPoint y: 257, distance: 10.9
click at [1075, 257] on button at bounding box center [1062, 264] width 50 height 71
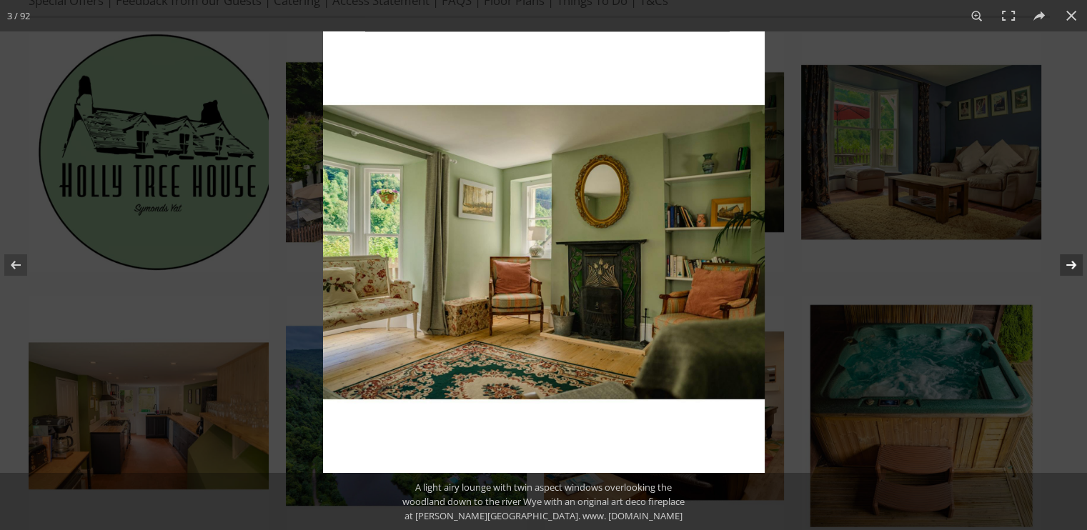
click at [1074, 259] on button at bounding box center [1062, 264] width 50 height 71
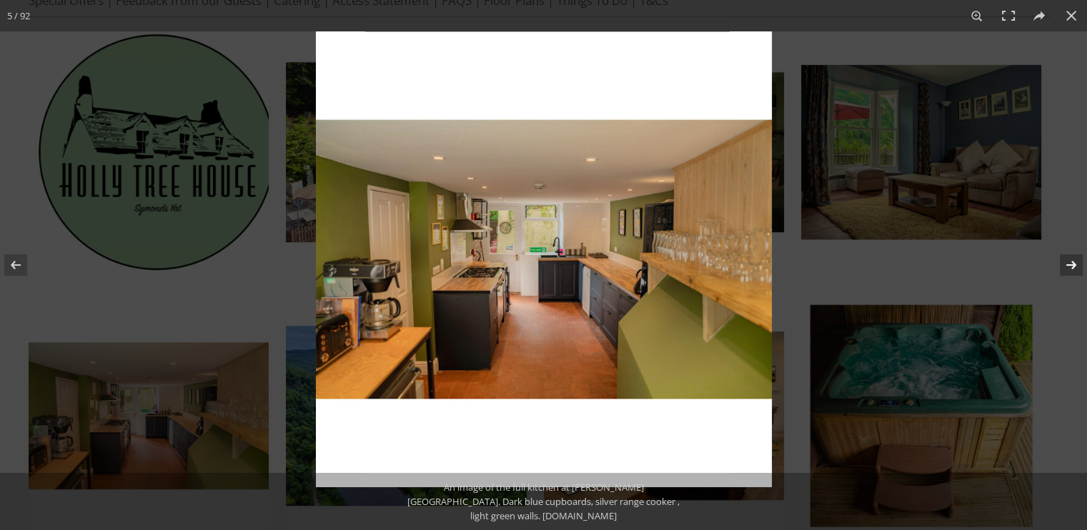
click at [1082, 249] on button at bounding box center [1062, 264] width 50 height 71
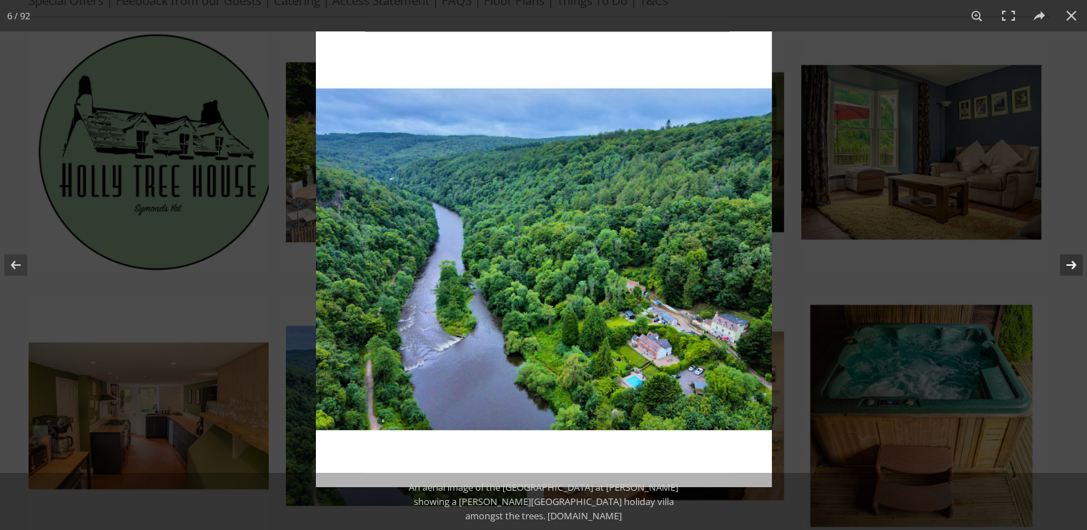
click at [1082, 249] on button at bounding box center [1062, 264] width 50 height 71
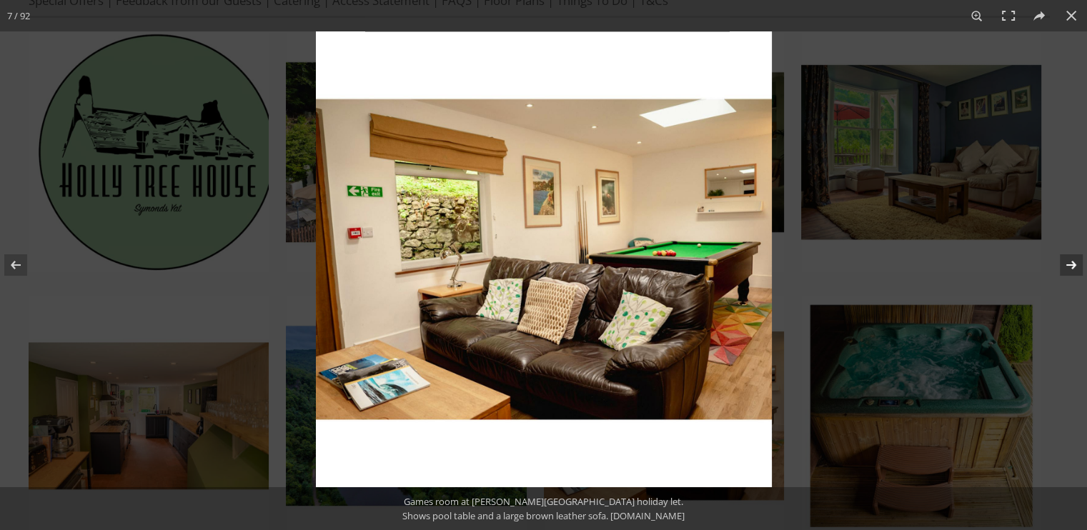
click at [1082, 249] on button at bounding box center [1062, 264] width 50 height 71
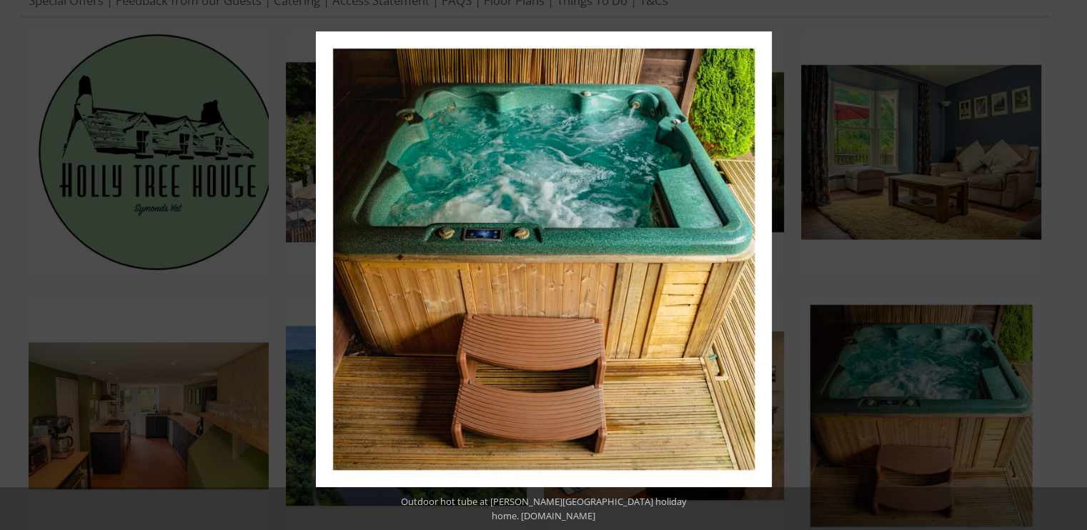
click at [1082, 249] on button at bounding box center [1062, 264] width 50 height 71
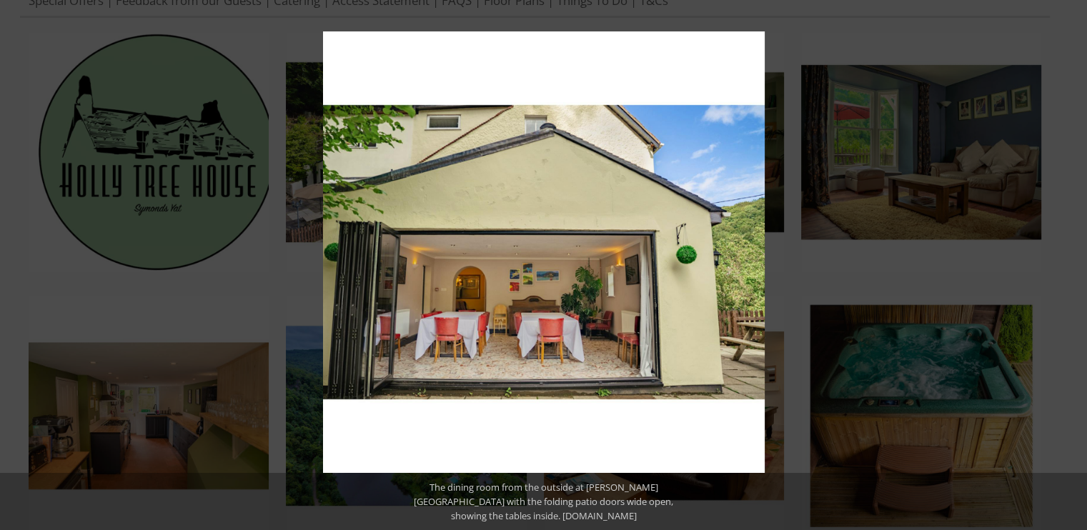
click at [1082, 249] on button at bounding box center [1062, 264] width 50 height 71
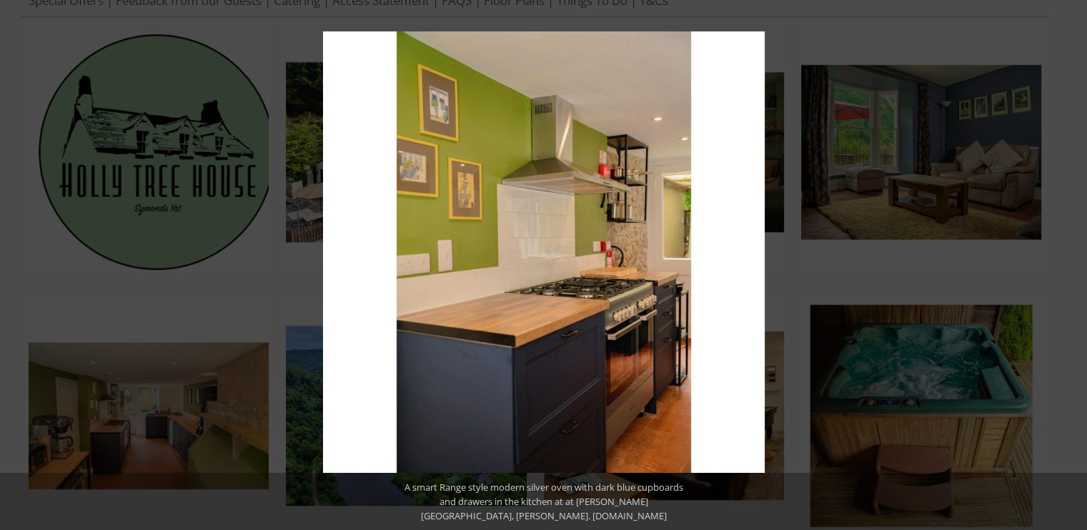
click at [1082, 249] on button at bounding box center [1062, 264] width 50 height 71
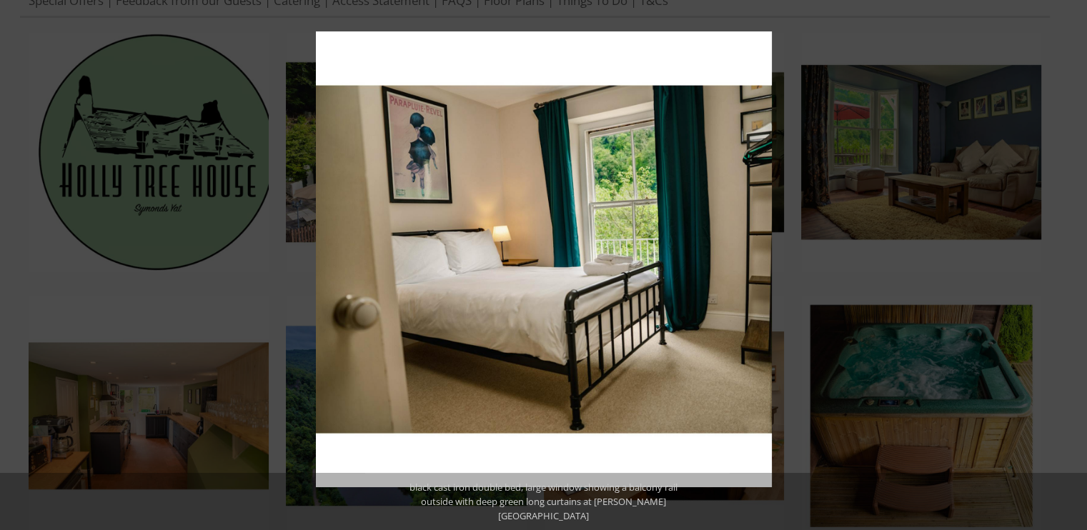
click at [1082, 249] on button at bounding box center [1062, 264] width 50 height 71
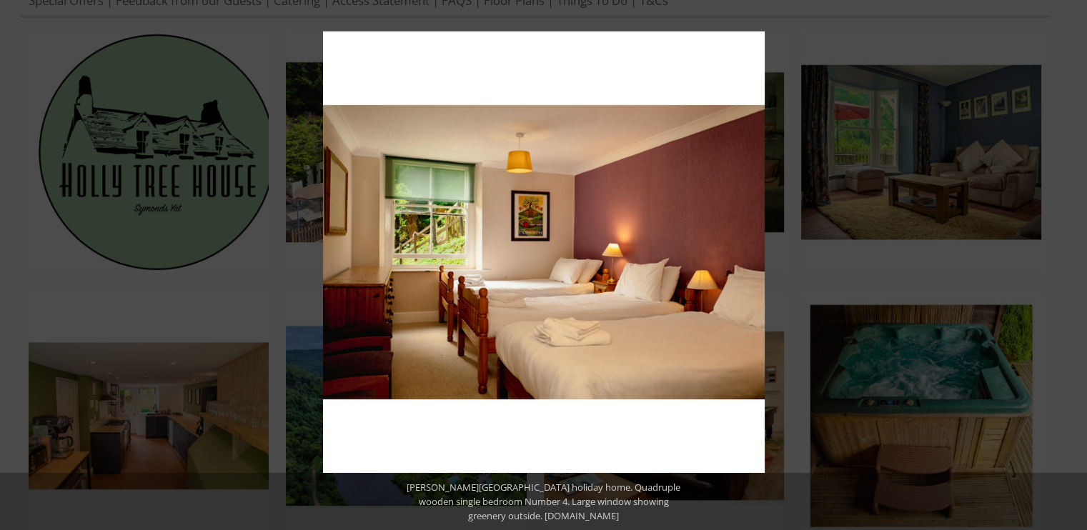
click at [1082, 249] on button at bounding box center [1062, 264] width 50 height 71
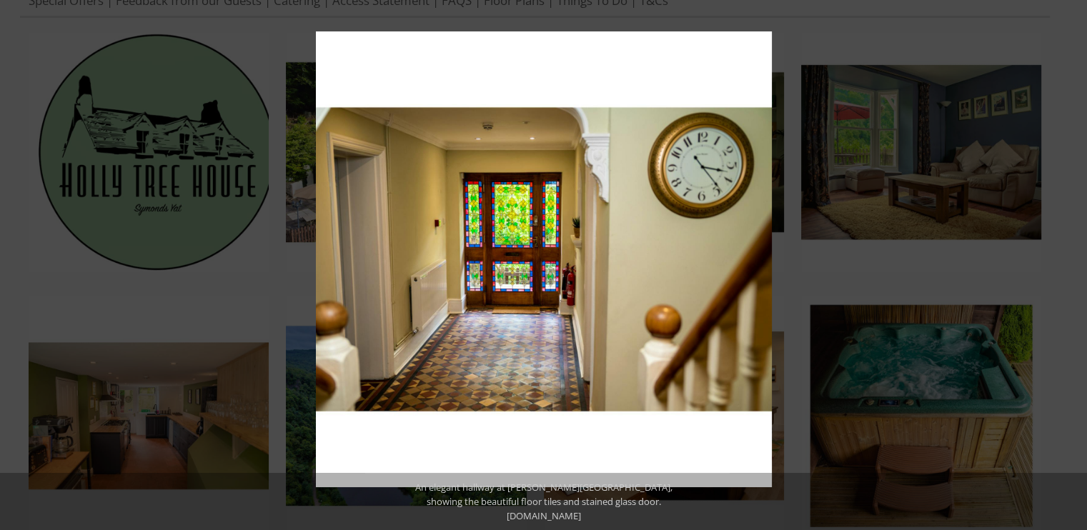
click at [1082, 249] on button at bounding box center [1062, 264] width 50 height 71
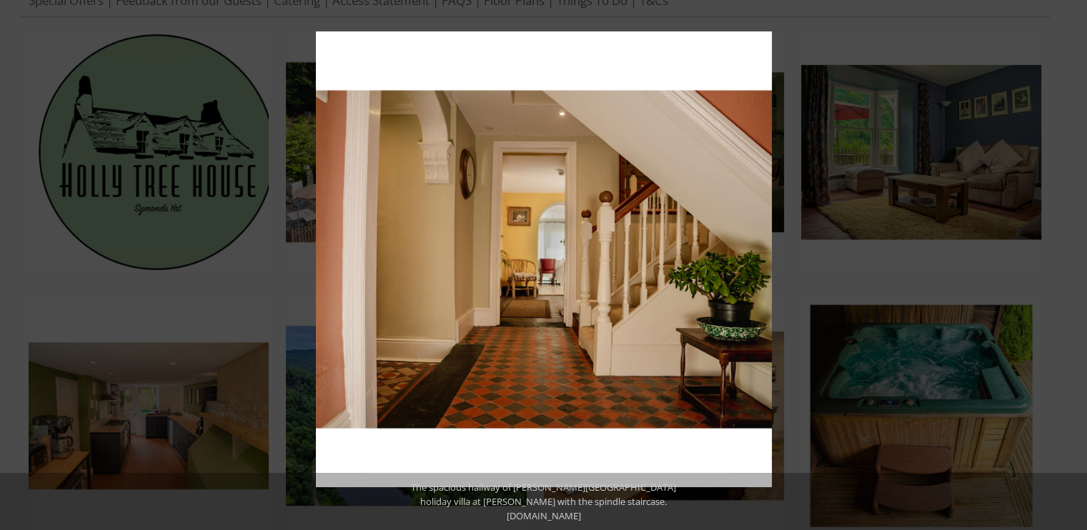
click at [1082, 249] on button at bounding box center [1062, 264] width 50 height 71
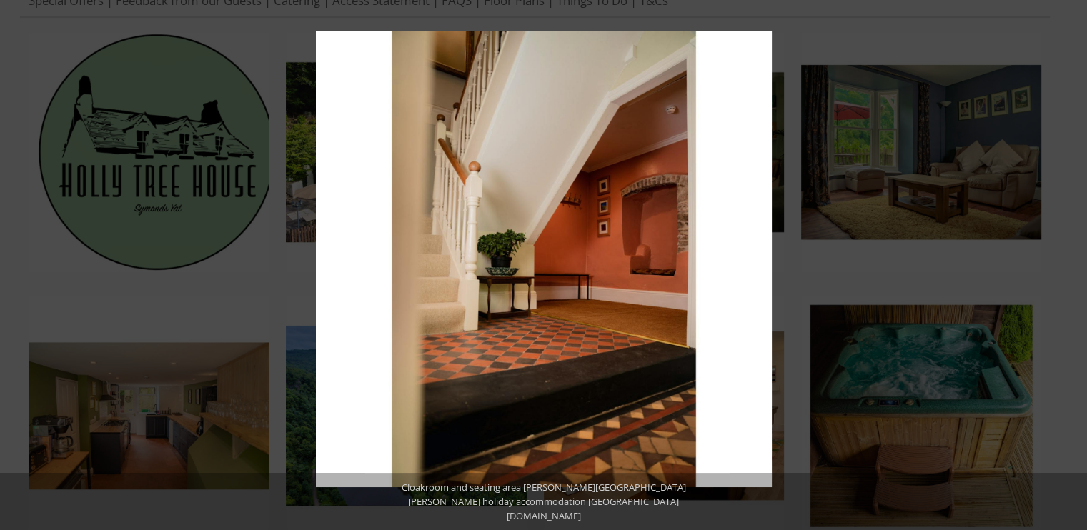
click at [1082, 249] on button at bounding box center [1062, 264] width 50 height 71
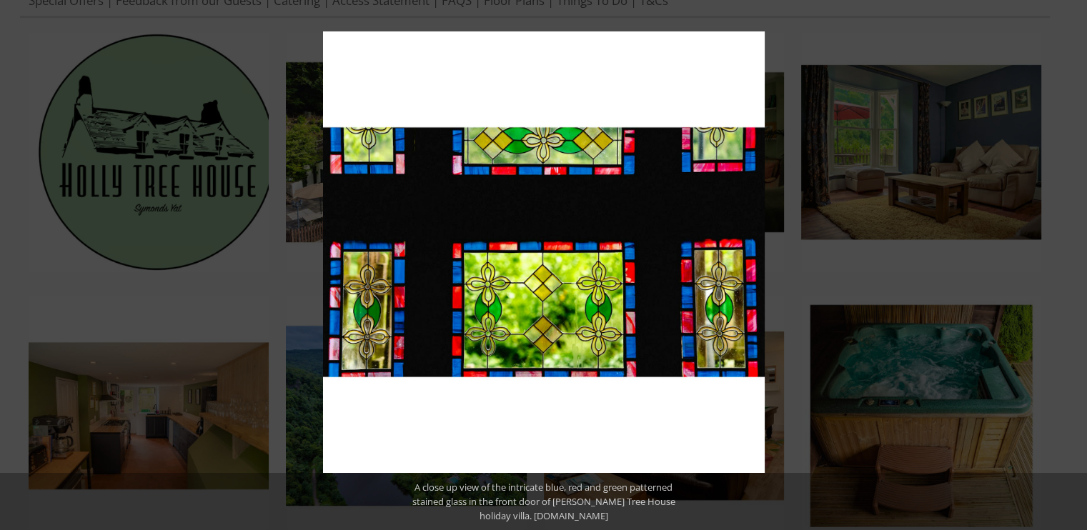
click at [1082, 249] on button at bounding box center [1062, 264] width 50 height 71
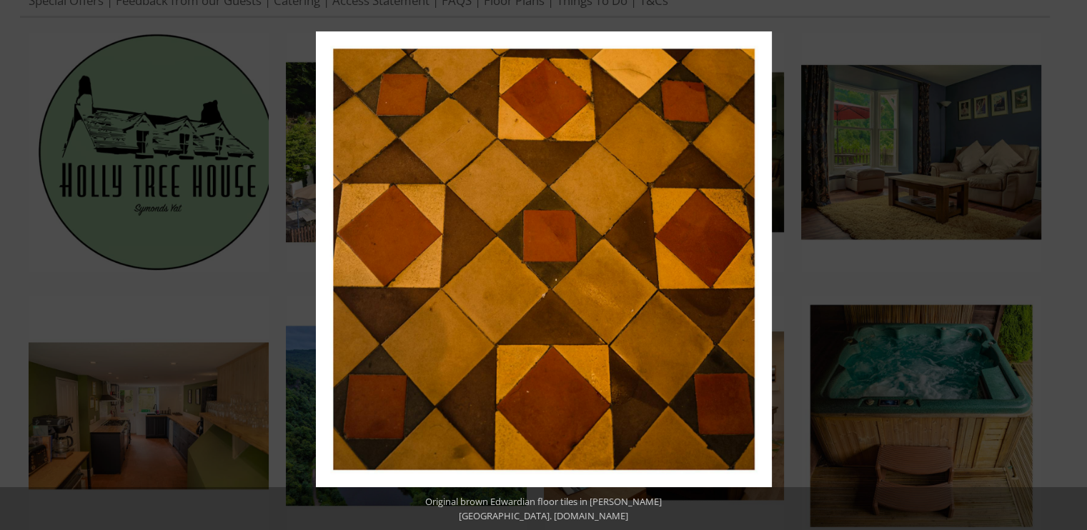
click at [1082, 249] on button at bounding box center [1062, 264] width 50 height 71
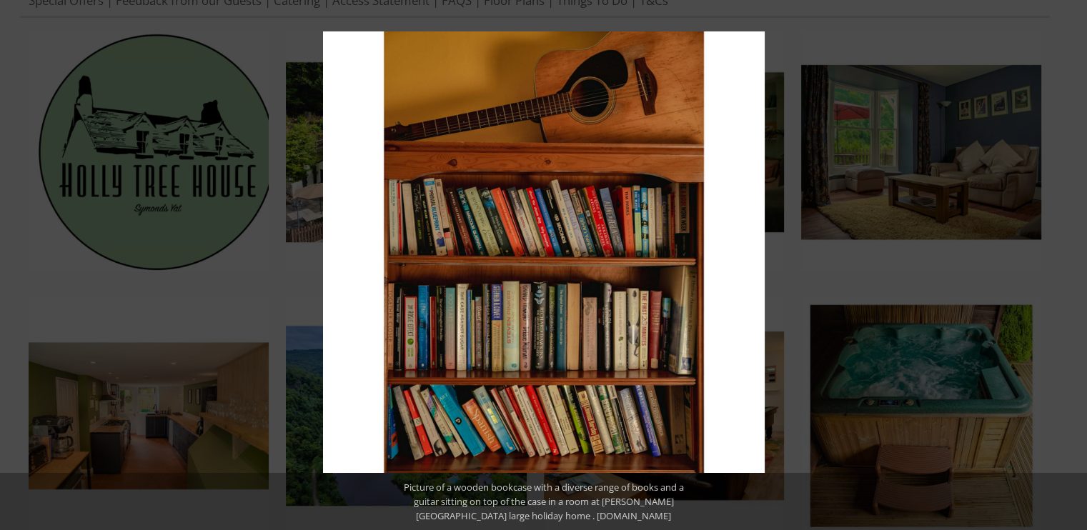
click at [1082, 249] on button at bounding box center [1062, 264] width 50 height 71
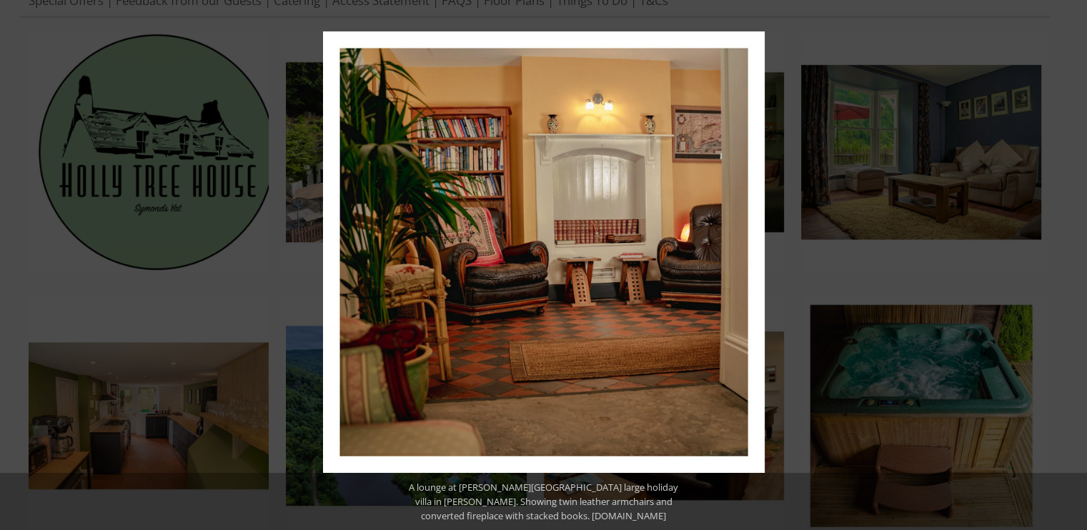
click at [1082, 249] on button at bounding box center [1062, 264] width 50 height 71
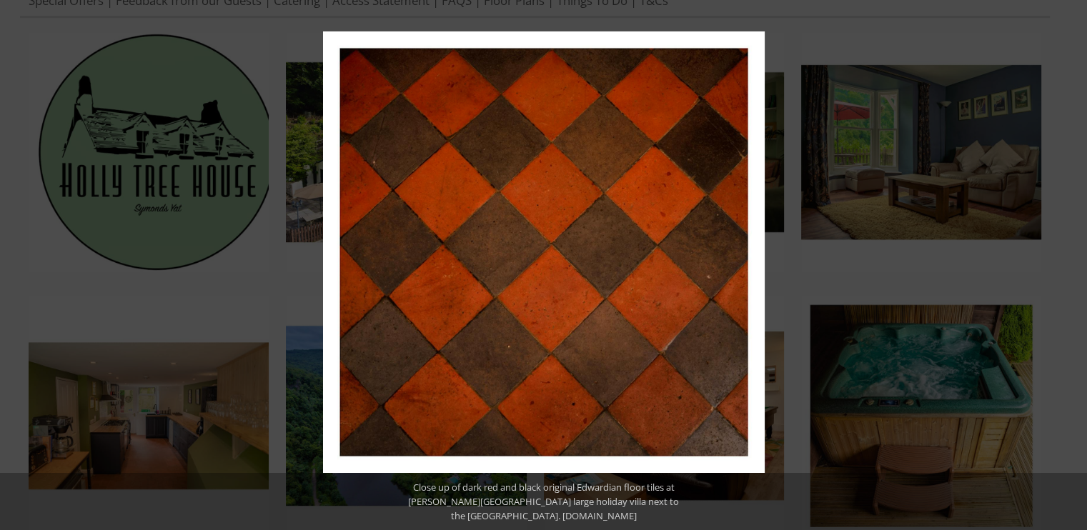
click at [1082, 249] on button at bounding box center [1062, 264] width 50 height 71
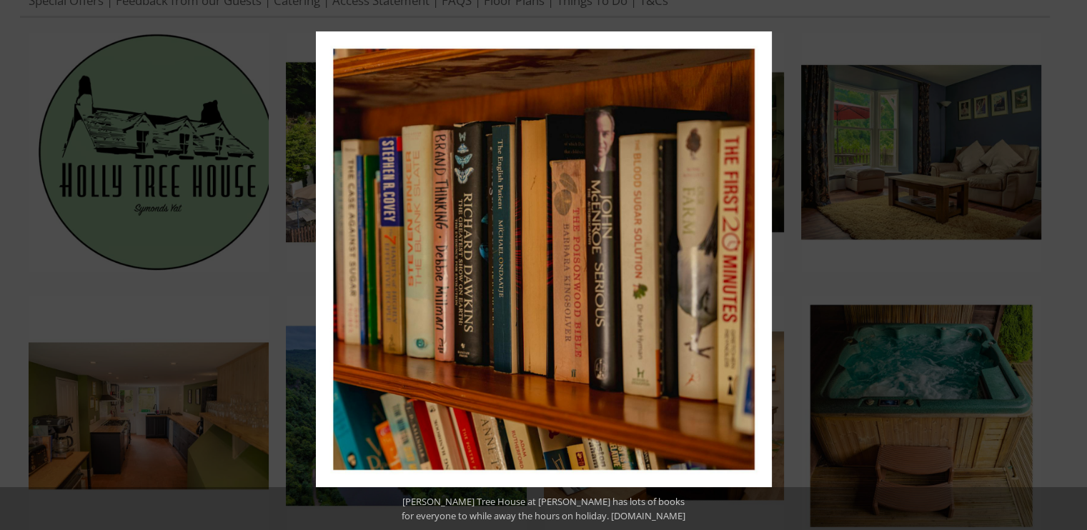
click at [1082, 249] on button at bounding box center [1062, 264] width 50 height 71
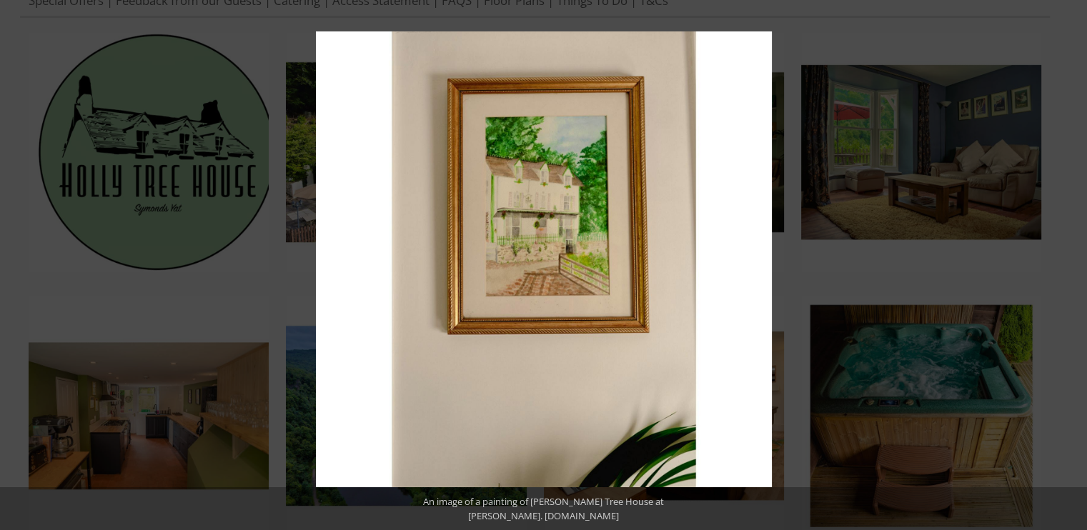
click at [1082, 249] on button at bounding box center [1062, 264] width 50 height 71
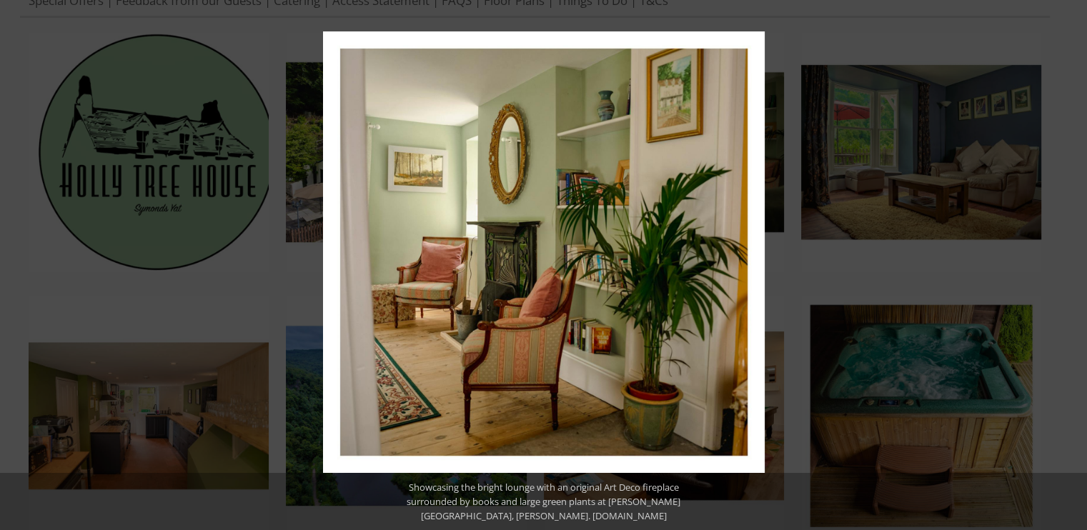
click at [1082, 249] on button at bounding box center [1062, 264] width 50 height 71
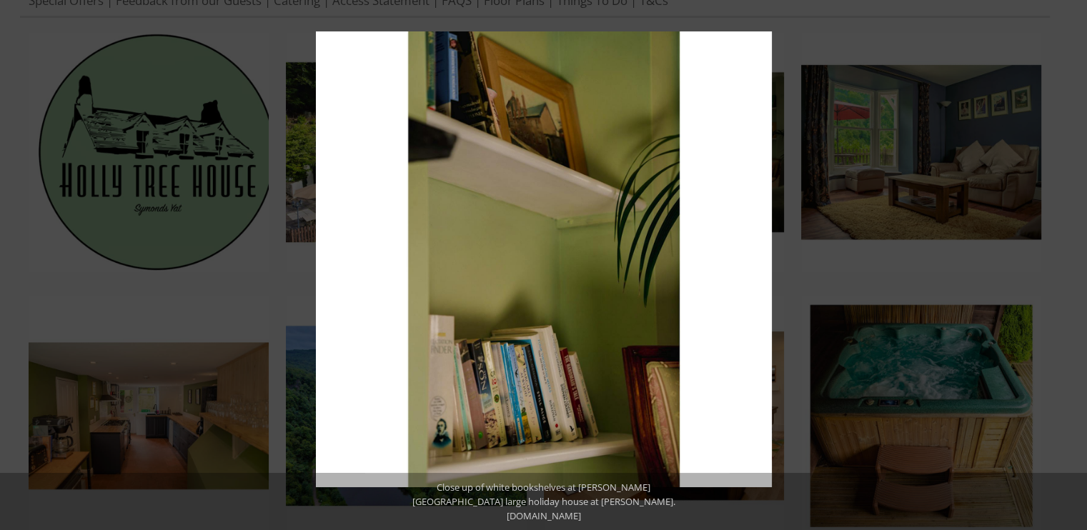
click at [1082, 249] on button at bounding box center [1062, 264] width 50 height 71
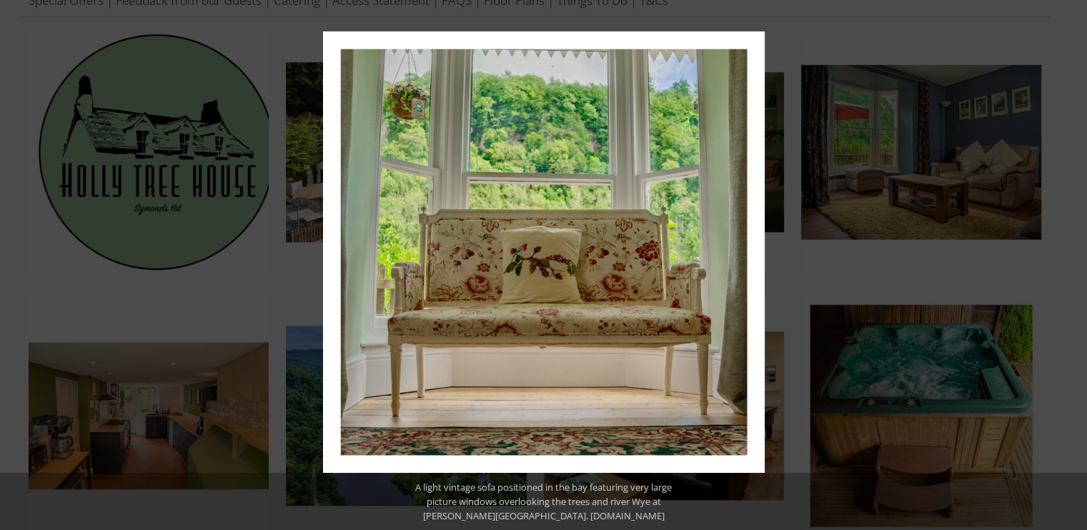
click at [1082, 249] on button at bounding box center [1062, 264] width 50 height 71
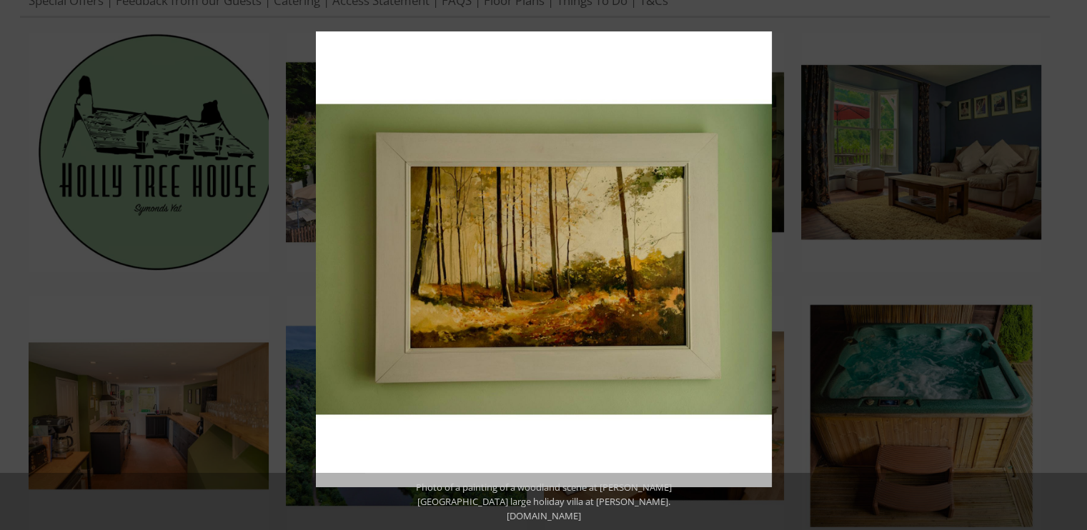
click at [1082, 249] on button at bounding box center [1062, 264] width 50 height 71
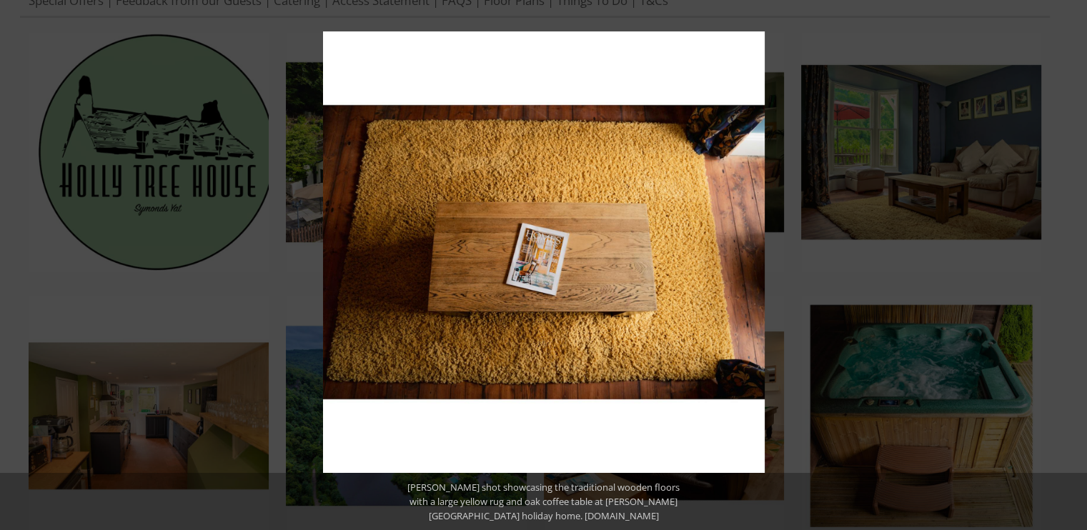
click at [1082, 249] on button at bounding box center [1062, 264] width 50 height 71
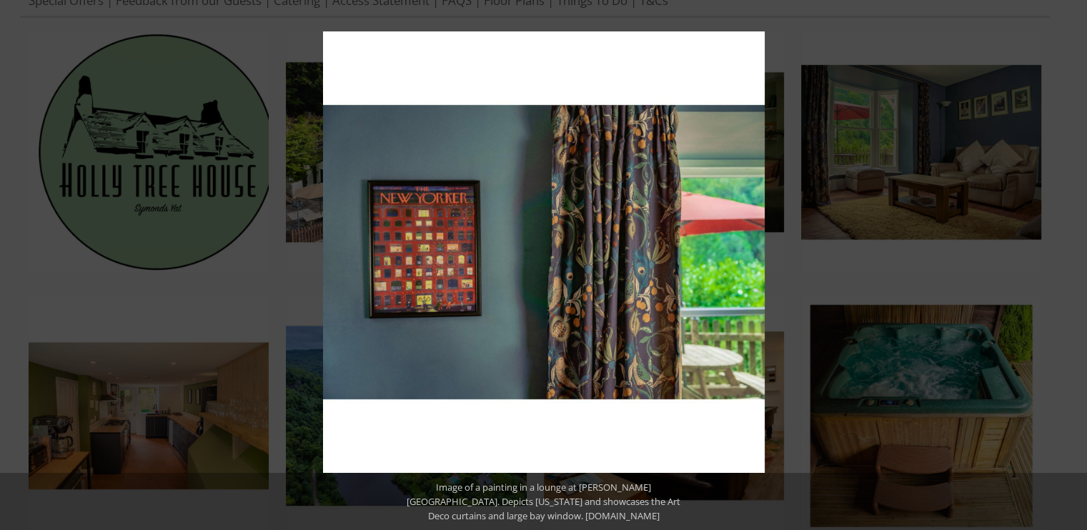
click at [1082, 249] on button at bounding box center [1062, 264] width 50 height 71
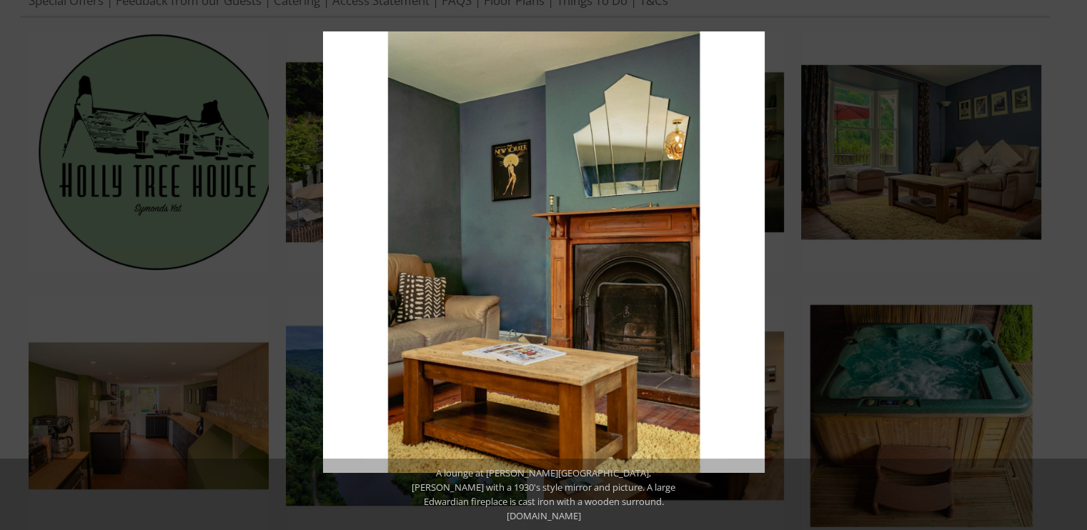
click at [1082, 249] on button at bounding box center [1062, 264] width 50 height 71
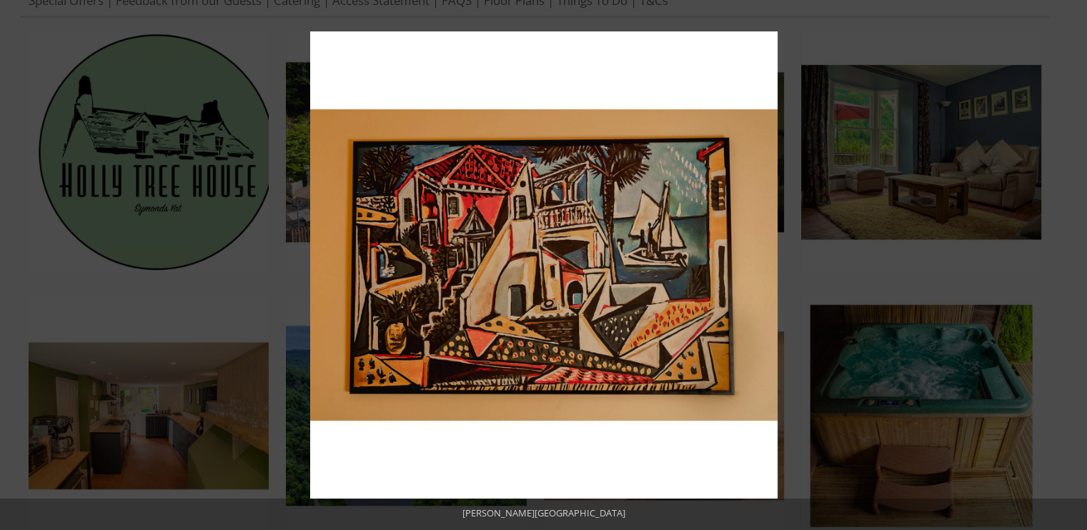
click at [1082, 249] on button at bounding box center [1062, 264] width 50 height 71
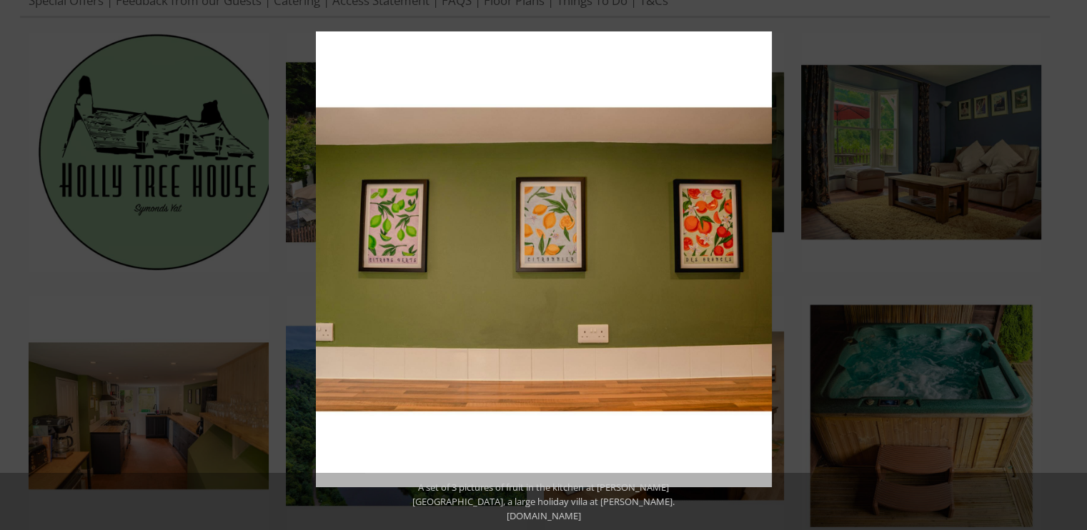
click at [1082, 249] on button at bounding box center [1062, 264] width 50 height 71
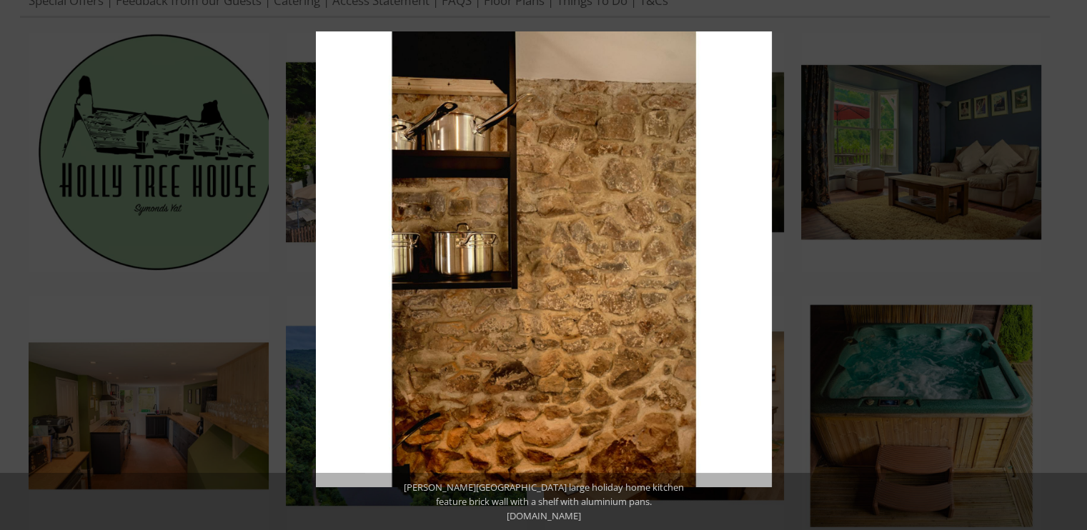
click at [1082, 249] on button at bounding box center [1062, 264] width 50 height 71
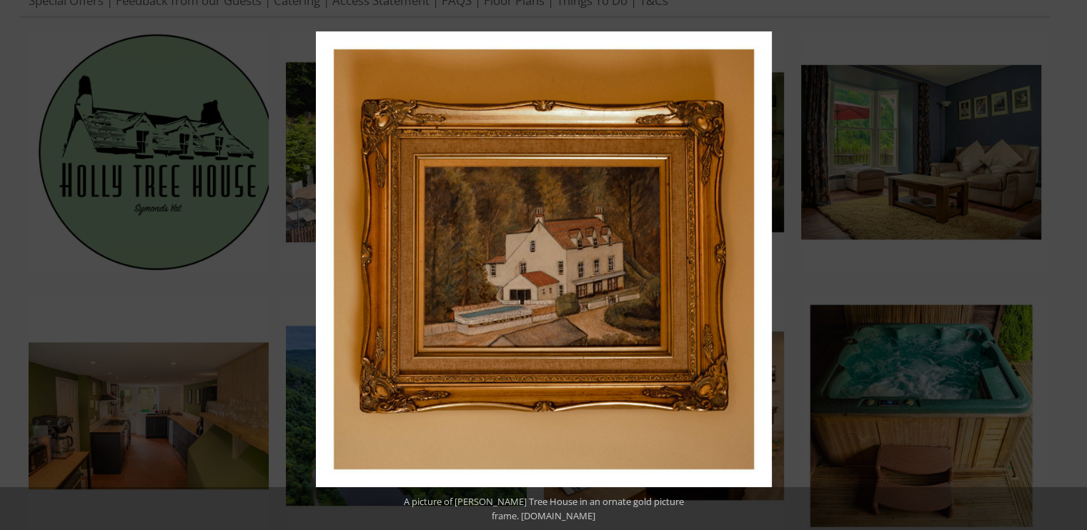
click at [1082, 249] on button at bounding box center [1062, 264] width 50 height 71
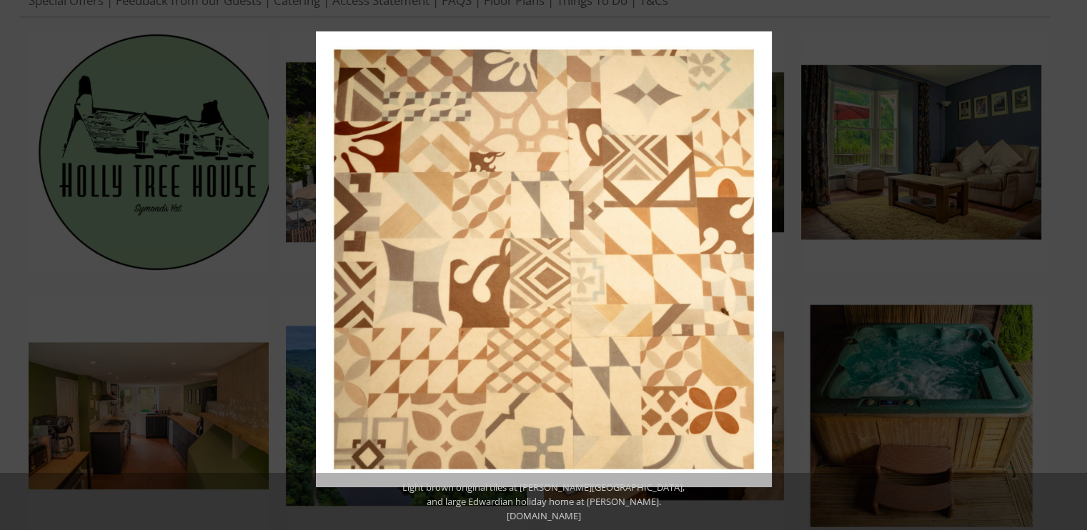
click at [1082, 249] on button at bounding box center [1062, 264] width 50 height 71
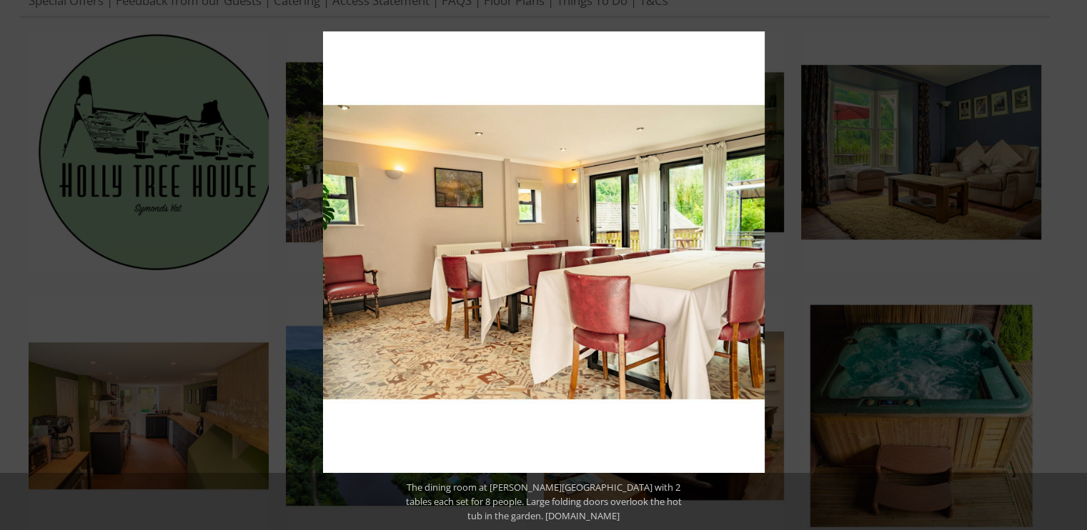
click at [1082, 249] on button at bounding box center [1062, 264] width 50 height 71
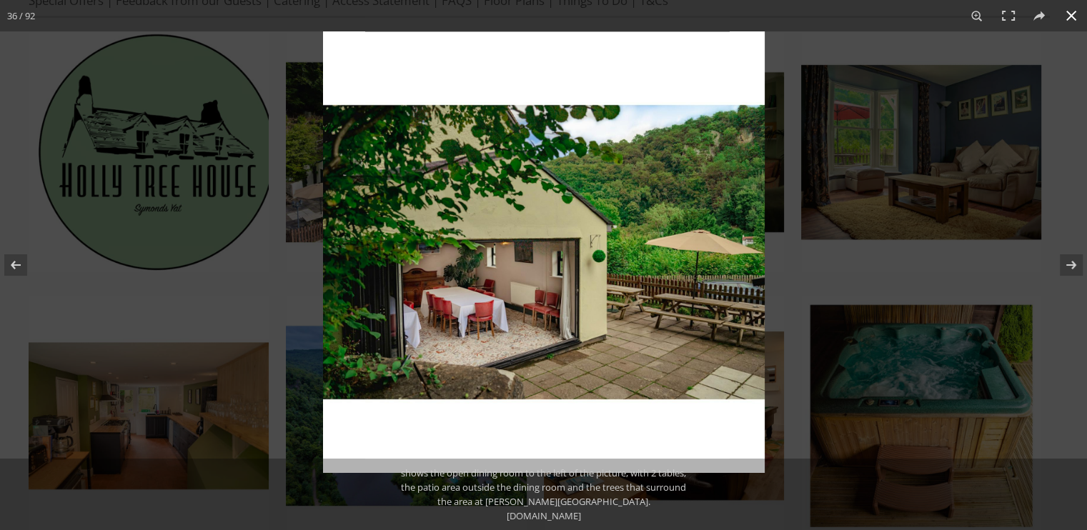
click at [1072, 14] on button at bounding box center [1070, 15] width 31 height 31
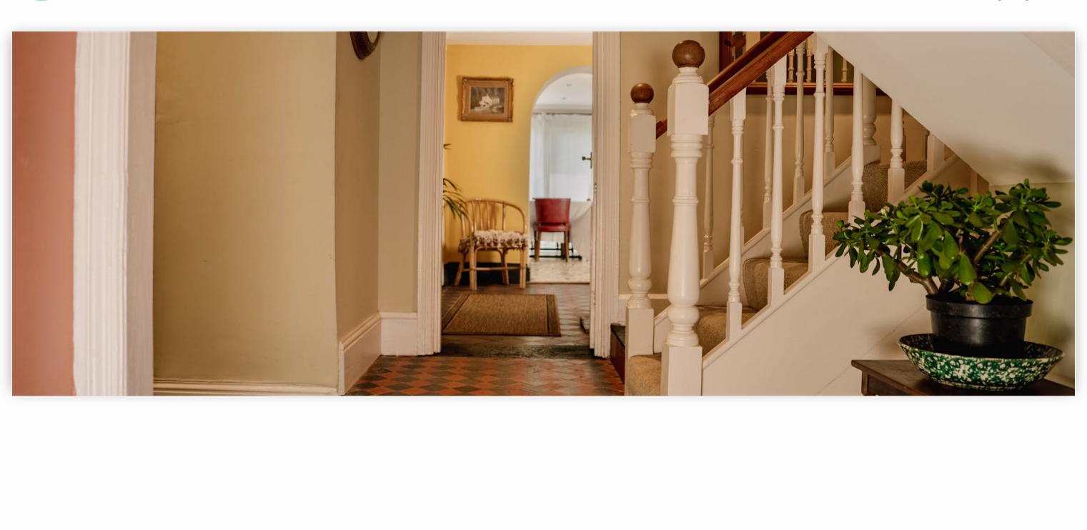
scroll to position [0, 0]
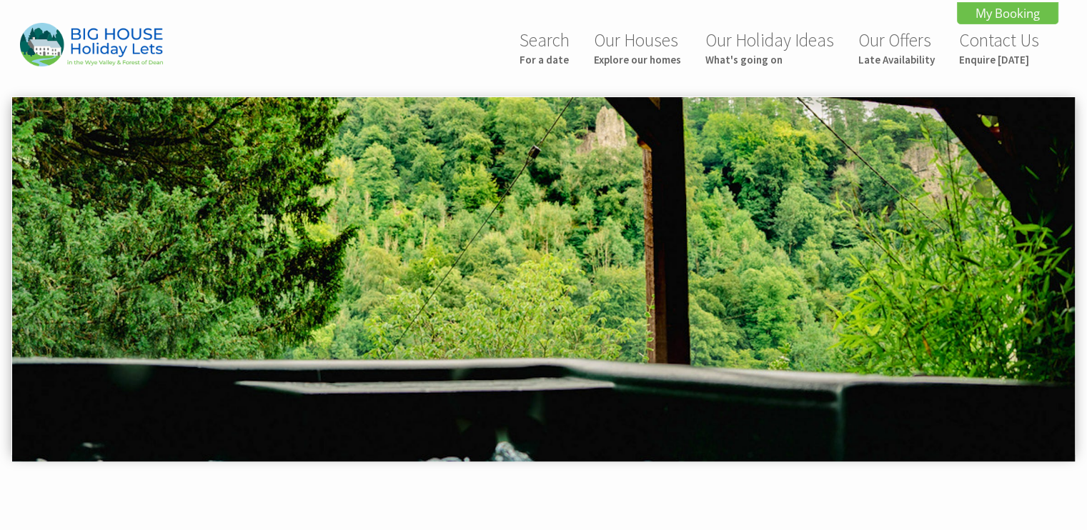
drag, startPoint x: 852, startPoint y: 0, endPoint x: 406, endPoint y: 41, distance: 447.8
click at [406, 41] on div "Search For a date Our Houses Explore our homes Our Holiday Ideas What's going o…" at bounding box center [534, 49] width 1047 height 52
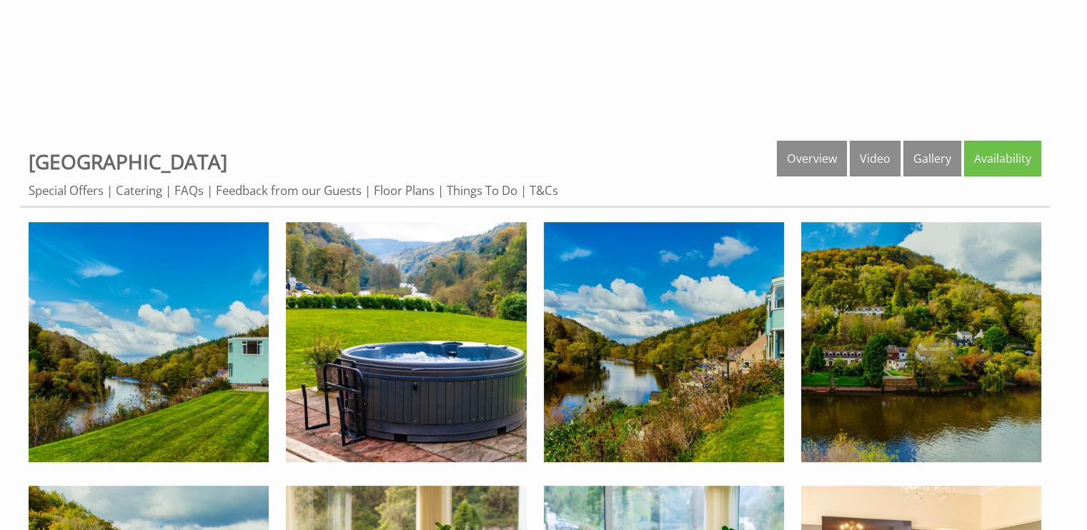
scroll to position [457, 0]
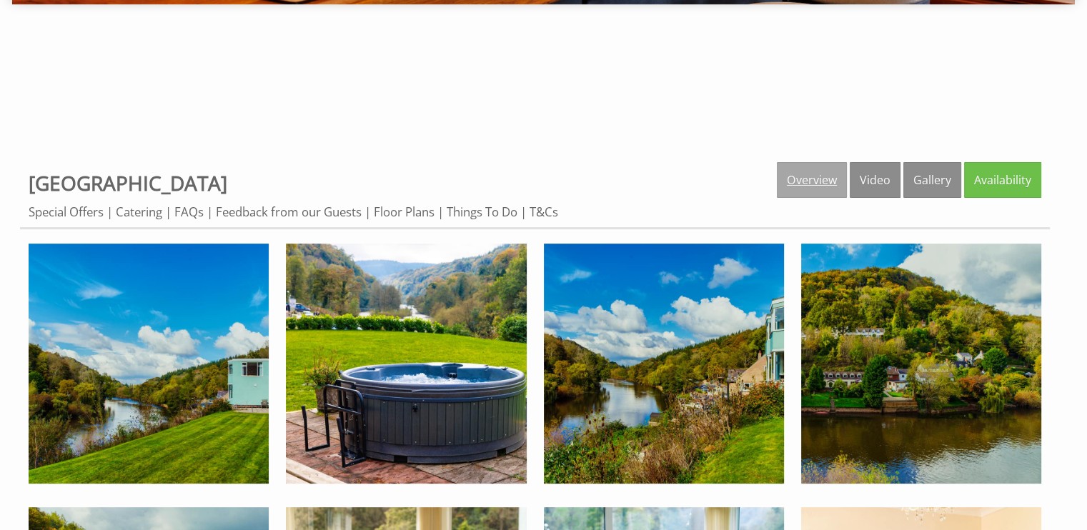
click at [800, 189] on link "Overview" at bounding box center [812, 180] width 70 height 36
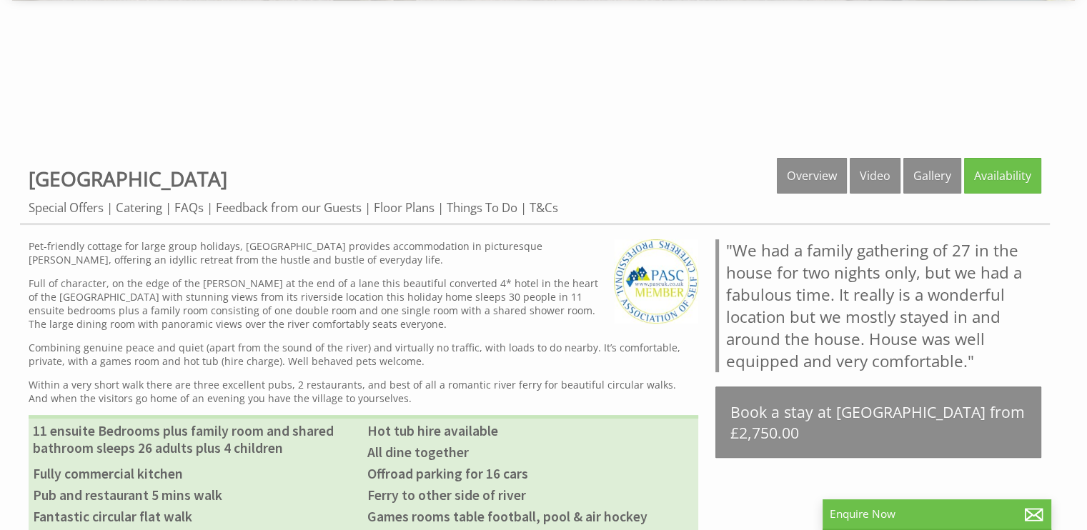
scroll to position [463, 0]
